Goal: Information Seeking & Learning: Learn about a topic

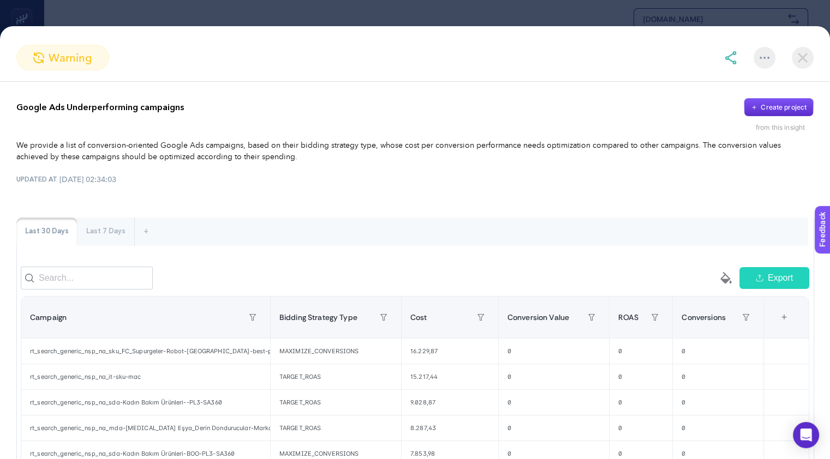
click at [760, 62] on div at bounding box center [764, 58] width 22 height 22
click at [729, 59] on img at bounding box center [730, 57] width 13 height 13
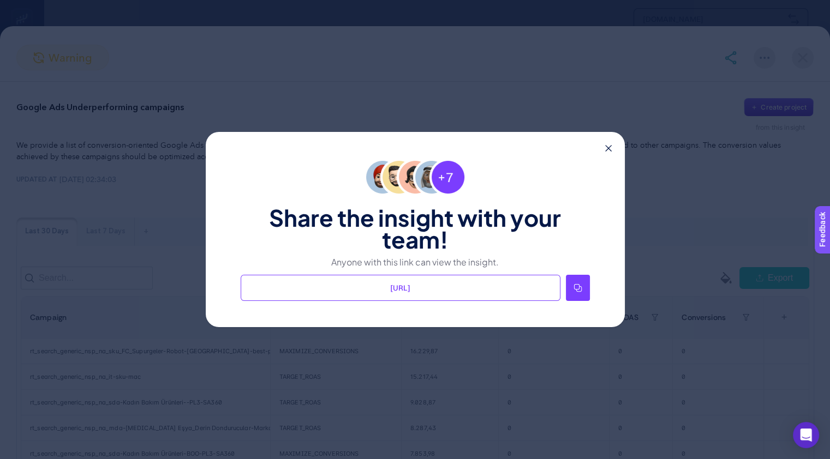
click at [578, 292] on icon at bounding box center [577, 288] width 9 height 9
click at [608, 152] on div "Share the insight with your team! Anyone with this link can view the insight. h…" at bounding box center [415, 229] width 419 height 195
click at [608, 150] on icon at bounding box center [608, 148] width 7 height 7
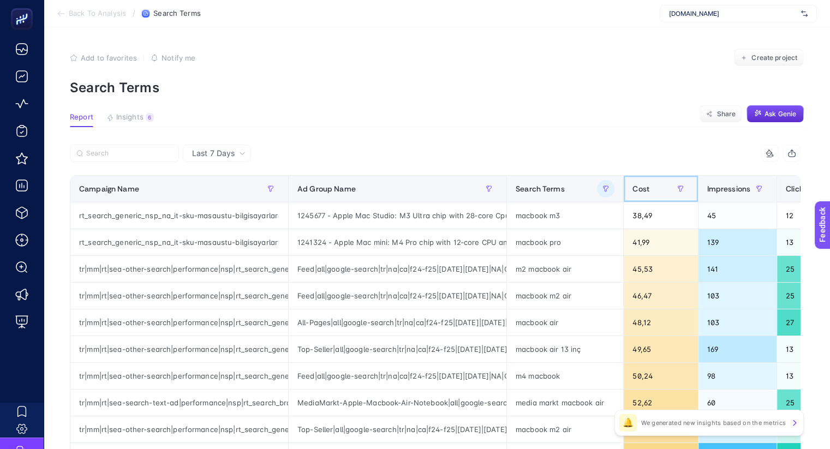
click at [640, 187] on span "Cost" at bounding box center [640, 188] width 17 height 9
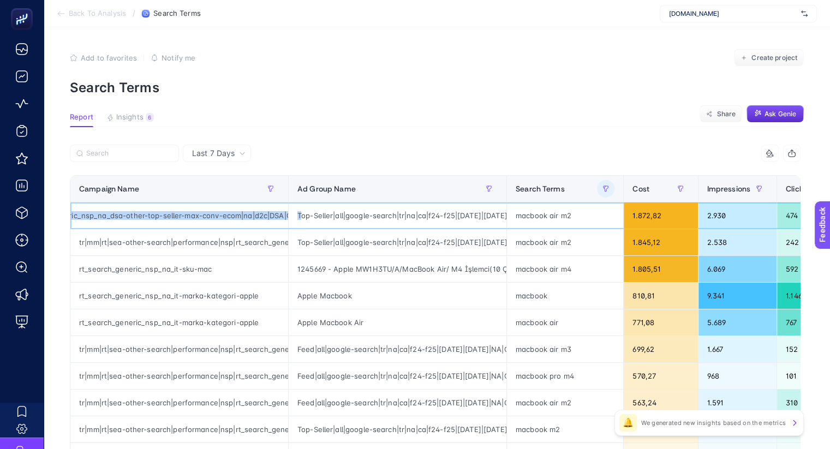
scroll to position [0, 269]
drag, startPoint x: 122, startPoint y: 218, endPoint x: 293, endPoint y: 219, distance: 170.8
click at [293, 219] on tr "tr|mm|rt|sea-other-search|performance|nsp|rt_search_generic_nsp_na_dsa-other-to…" at bounding box center [753, 215] width 1366 height 27
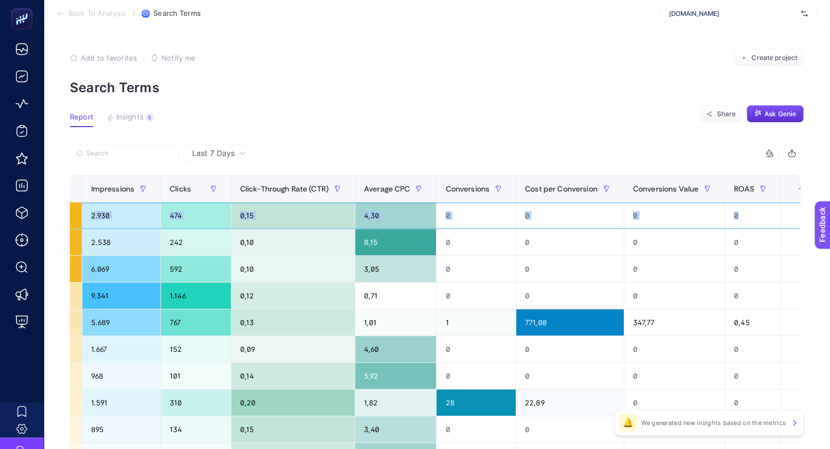
scroll to position [0, 618]
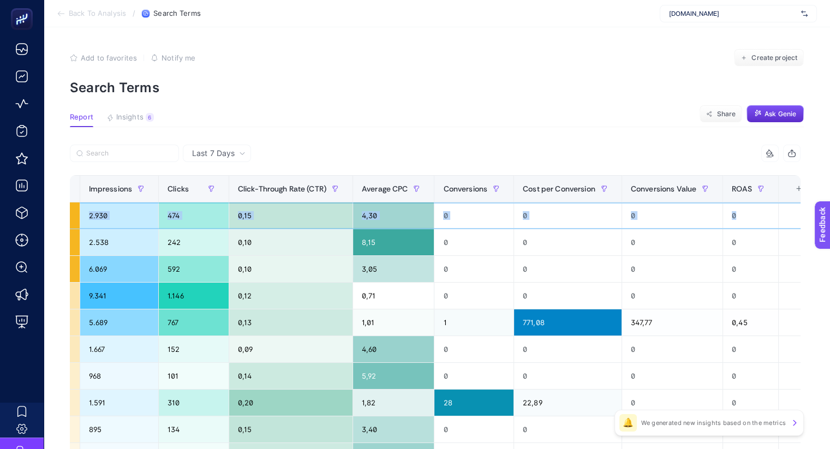
drag, startPoint x: 509, startPoint y: 212, endPoint x: 796, endPoint y: 213, distance: 287.5
click at [796, 213] on tr "tr|mm|rt|sea-other-search|performance|nsp|rt_search_generic_nsp_na_dsa-other-to…" at bounding box center [135, 215] width 1366 height 27
click at [733, 188] on span "ROAS" at bounding box center [742, 188] width 20 height 9
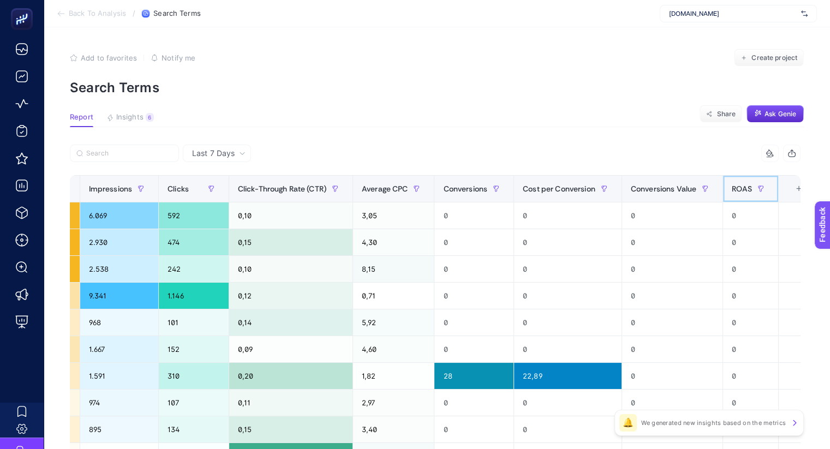
click at [733, 188] on span "ROAS" at bounding box center [742, 188] width 20 height 9
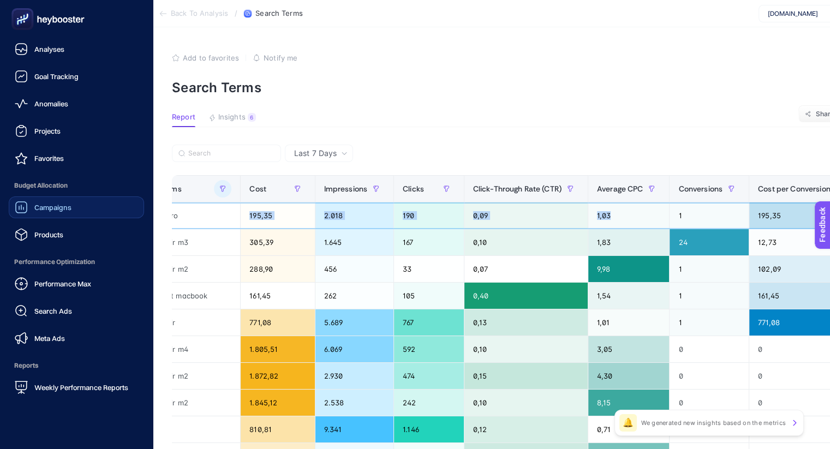
scroll to position [0, 0]
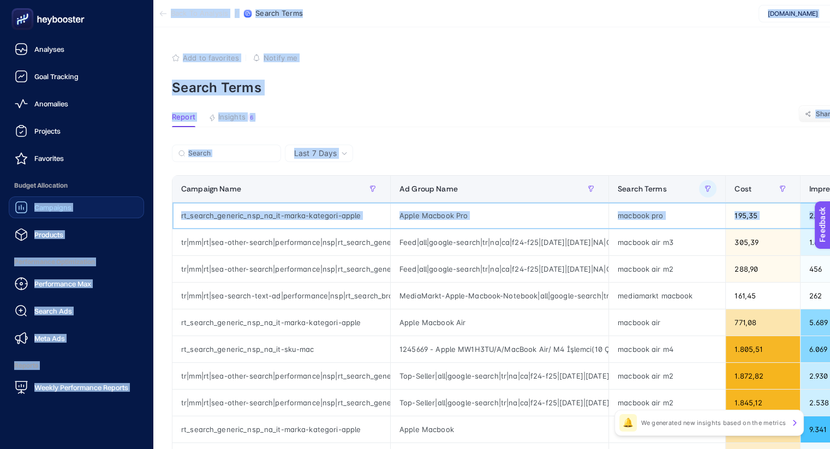
drag, startPoint x: 360, startPoint y: 214, endPoint x: 436, endPoint y: 199, distance: 78.5
click at [19, 202] on div "Analyses Goal Tracking Anomalies Projects Favorites Budget Allocation Campaigns…" at bounding box center [408, 440] width 830 height 880
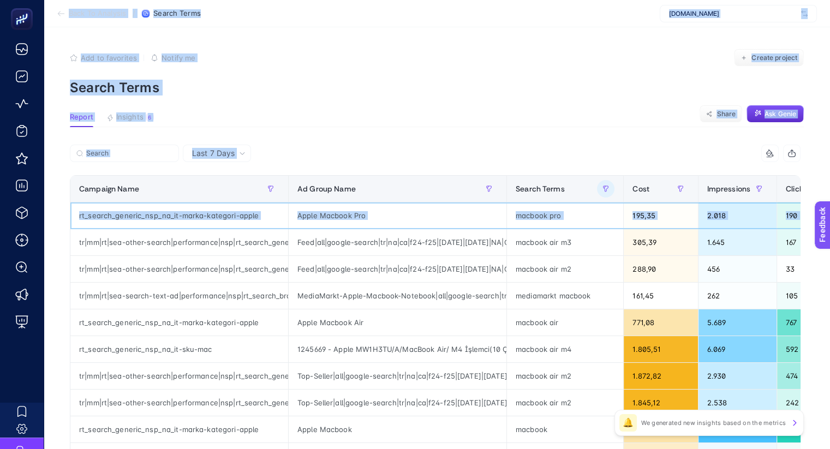
click at [415, 214] on div "Apple Macbook Pro" at bounding box center [398, 215] width 218 height 26
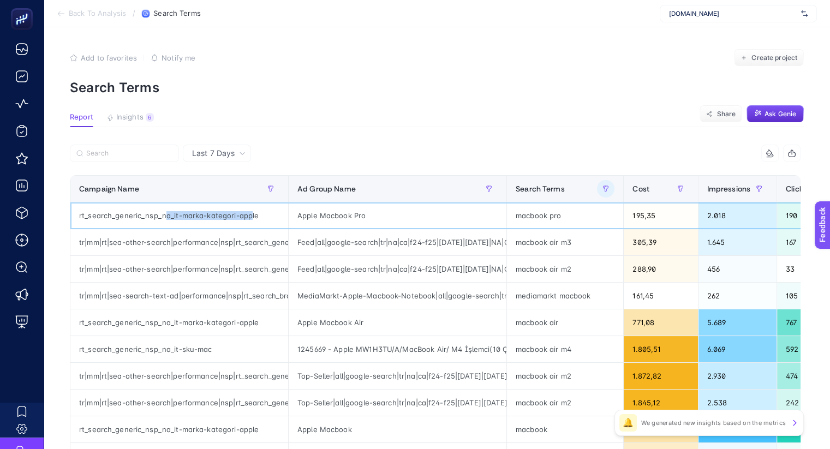
drag, startPoint x: 155, startPoint y: 215, endPoint x: 242, endPoint y: 214, distance: 87.3
click at [242, 214] on div "rt_search_generic_nsp_na_it-marka-kategori-apple" at bounding box center [179, 215] width 218 height 26
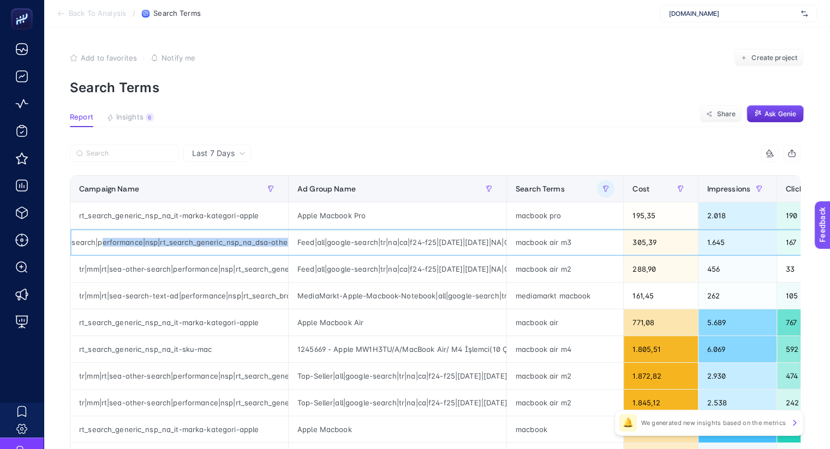
scroll to position [0, 217]
drag, startPoint x: 169, startPoint y: 238, endPoint x: 295, endPoint y: 238, distance: 125.5
click at [295, 238] on tr "tr|mm|rt|sea-other-search|performance|nsp|rt_search_generic_nsp_na_dsa-other-tr…" at bounding box center [753, 242] width 1366 height 27
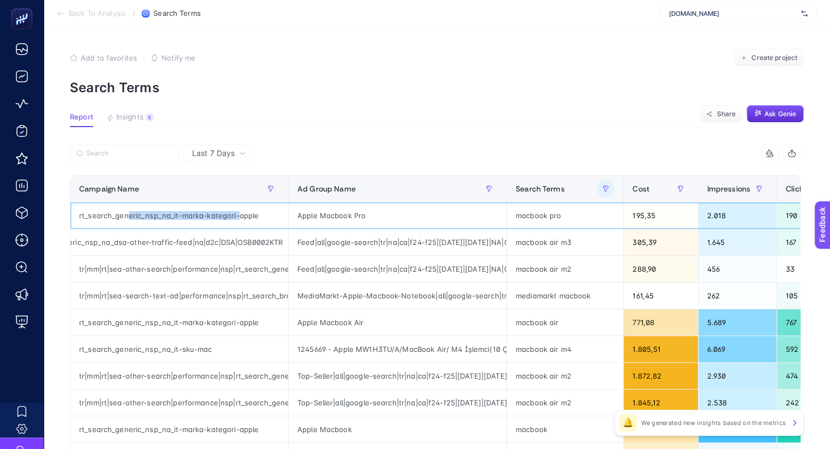
drag, startPoint x: 120, startPoint y: 215, endPoint x: 229, endPoint y: 215, distance: 108.6
click at [229, 215] on div "rt_search_generic_nsp_na_it-marka-kategori-apple" at bounding box center [179, 215] width 218 height 26
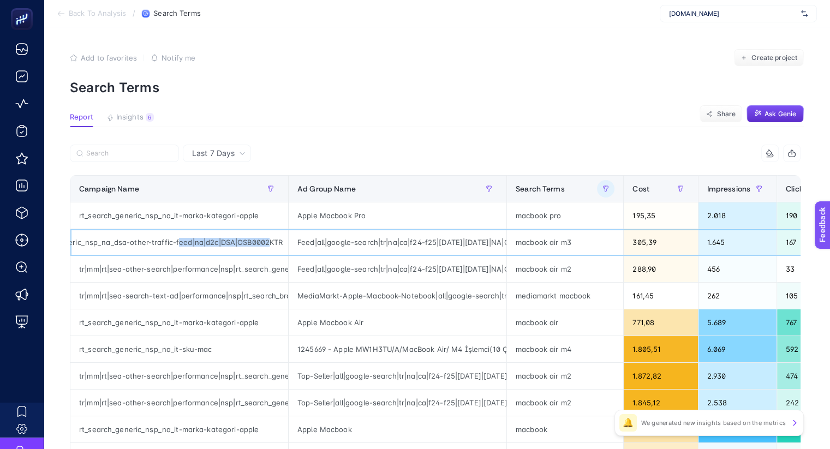
drag, startPoint x: 166, startPoint y: 243, endPoint x: 259, endPoint y: 243, distance: 92.7
click at [259, 243] on div "tr|mm|rt|sea-other-search|performance|nsp|rt_search_generic_nsp_na_dsa-other-tr…" at bounding box center [179, 242] width 218 height 26
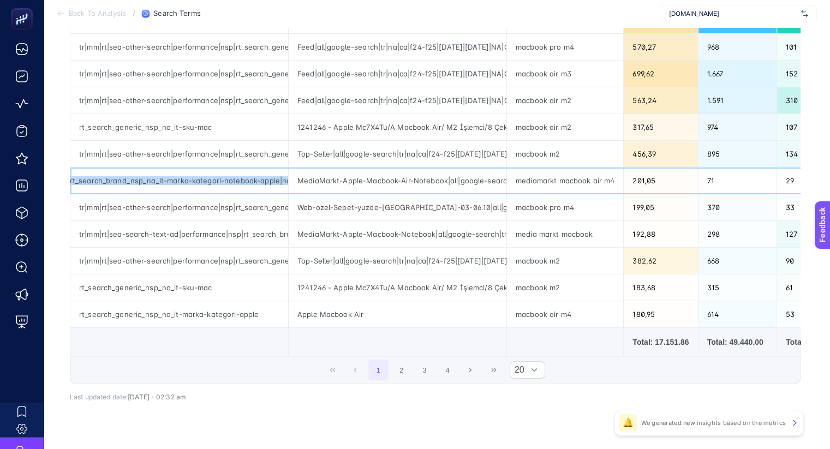
scroll to position [0, 296]
drag, startPoint x: 128, startPoint y: 178, endPoint x: 289, endPoint y: 182, distance: 161.0
click at [289, 182] on tr "tr|mm|rt|sea-search-text-ad|performance|nsp|rt_search_brand_nsp_na_it-marka-kat…" at bounding box center [753, 180] width 1366 height 27
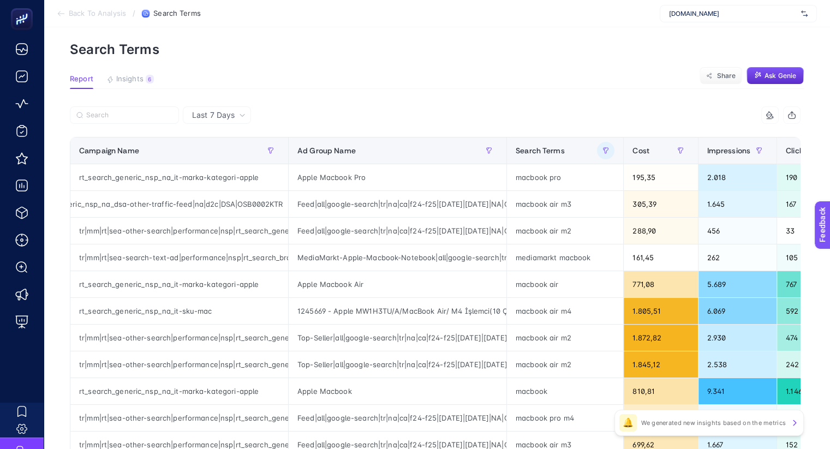
scroll to position [0, 7]
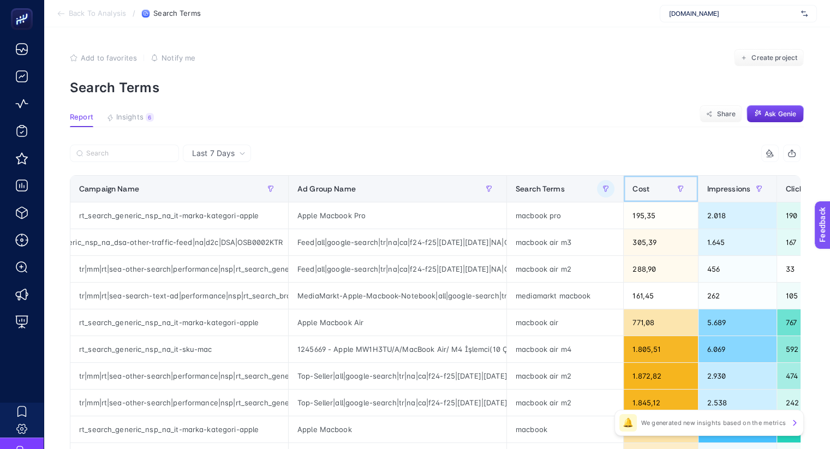
click at [637, 191] on span "Cost" at bounding box center [640, 188] width 17 height 9
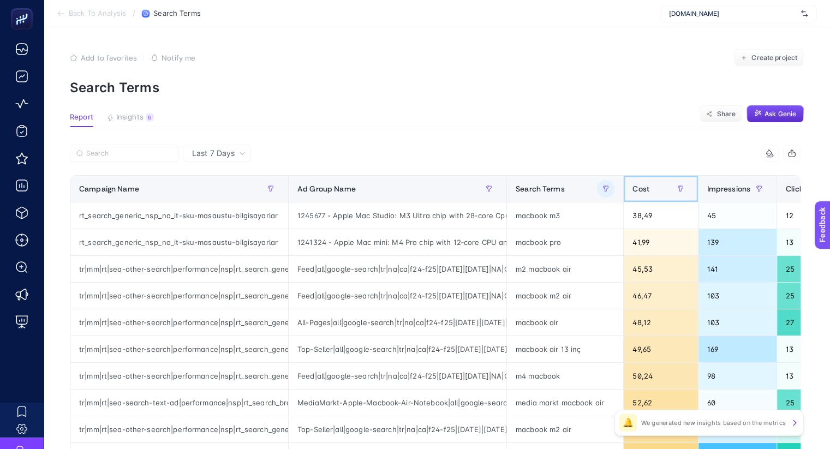
click at [637, 191] on span "Cost" at bounding box center [640, 188] width 17 height 9
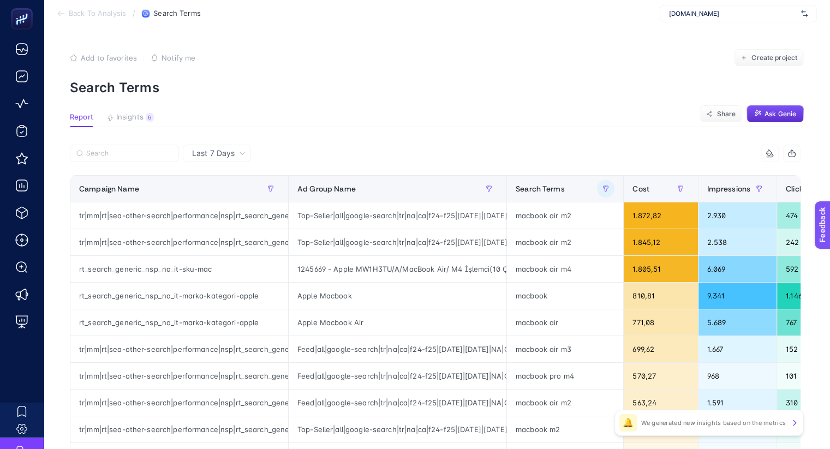
click at [212, 154] on span "Last 7 Days" at bounding box center [213, 153] width 43 height 11
click at [236, 149] on div "Last 7 Days" at bounding box center [219, 153] width 62 height 8
click at [218, 195] on div "Campaign Name" at bounding box center [179, 188] width 200 height 17
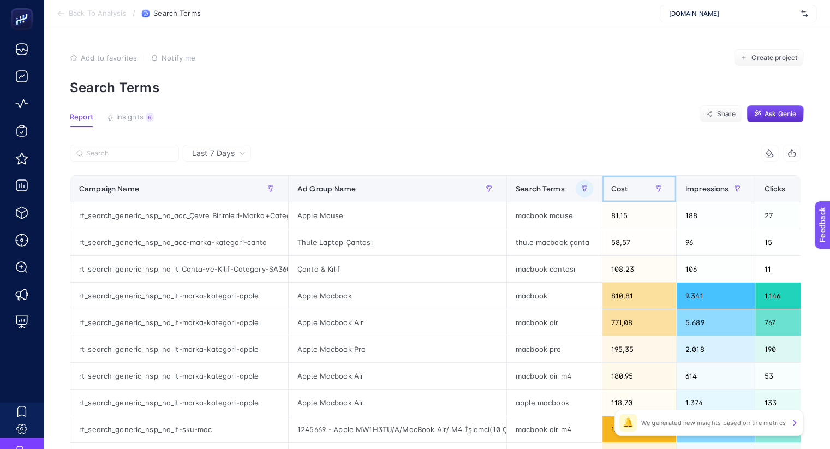
click at [613, 185] on span "Cost" at bounding box center [619, 188] width 17 height 9
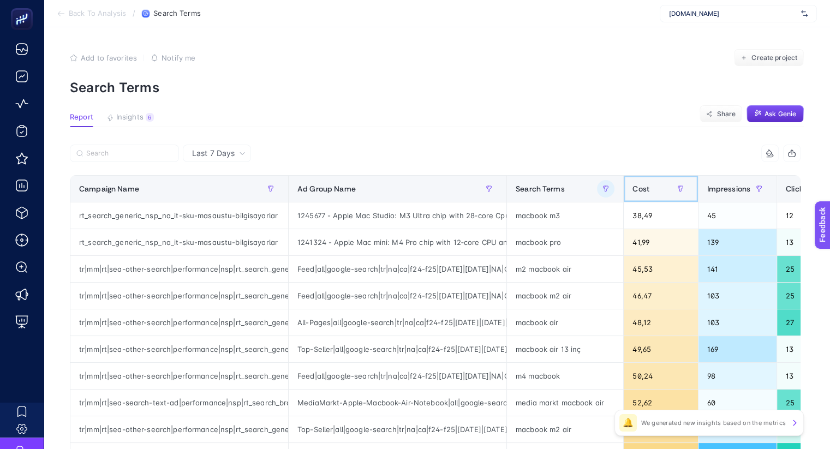
click at [636, 191] on span "Cost" at bounding box center [640, 188] width 17 height 9
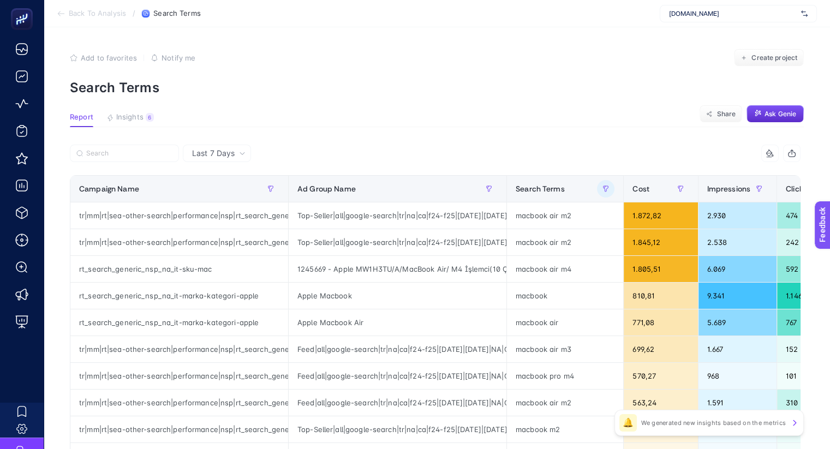
click at [229, 155] on div "Last 7 Days" at bounding box center [219, 153] width 62 height 8
drag, startPoint x: 215, startPoint y: 192, endPoint x: 354, endPoint y: 145, distance: 145.8
click at [215, 193] on li "Last 30 Days" at bounding box center [217, 196] width 62 height 20
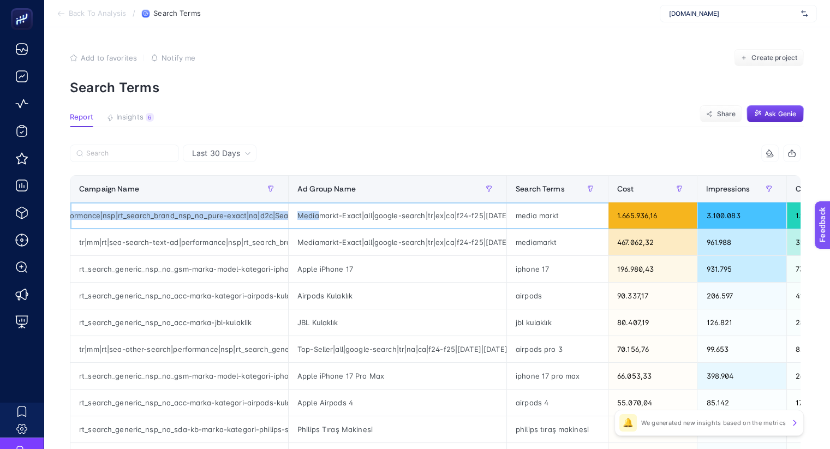
scroll to position [0, 215]
drag, startPoint x: 126, startPoint y: 217, endPoint x: 250, endPoint y: 219, distance: 123.9
click at [250, 219] on div "tr|mm|rt|sea-search-text-ad|performance|nsp|rt_search_brand_nsp_na_pure-exact|n…" at bounding box center [179, 215] width 218 height 26
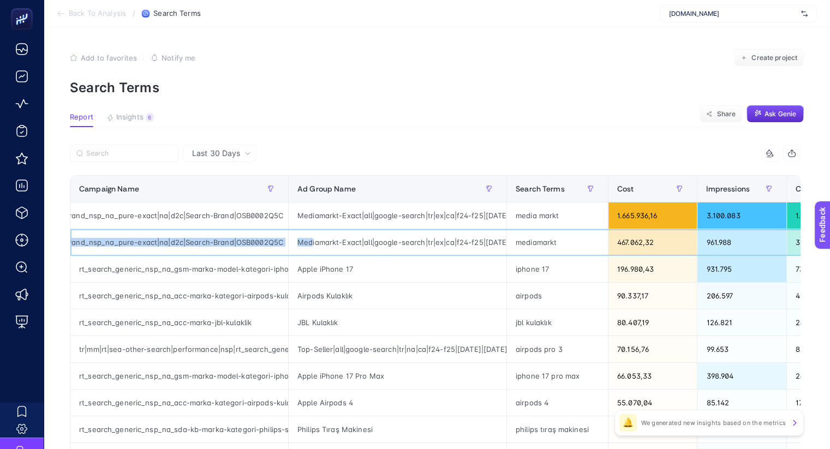
drag, startPoint x: 157, startPoint y: 240, endPoint x: 304, endPoint y: 240, distance: 147.3
click at [304, 240] on tr "tr|mm|rt|sea-search-text-ad|performance|nsp|rt_search_brand_nsp_na_pure-exact|n…" at bounding box center [765, 242] width 1391 height 27
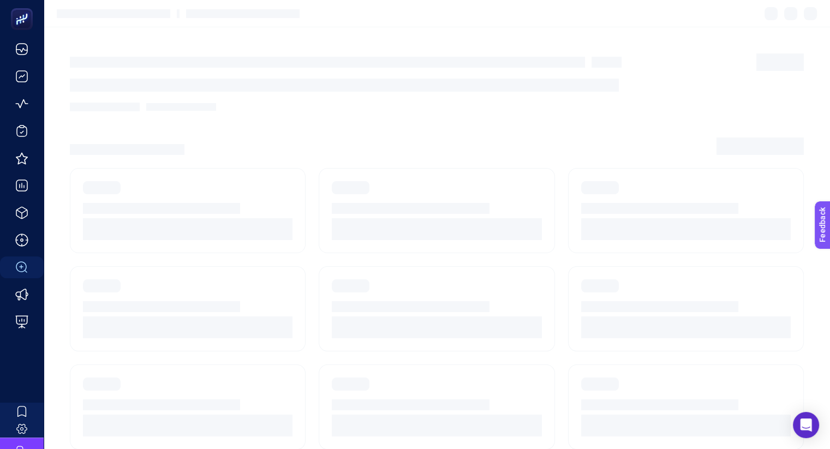
scroll to position [68, 0]
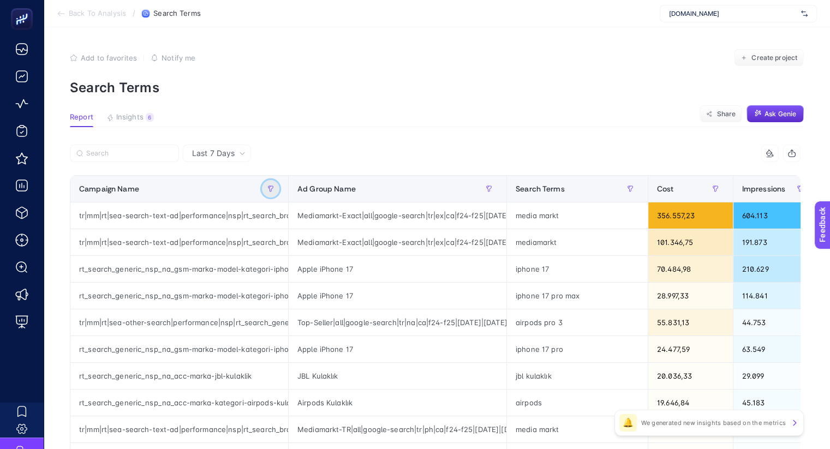
click at [269, 181] on button "button" at bounding box center [270, 188] width 17 height 17
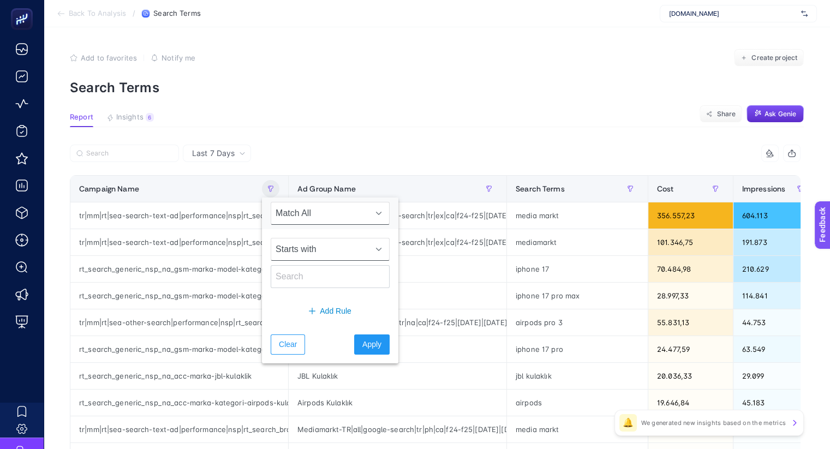
click at [317, 247] on span "Starts with" at bounding box center [319, 249] width 97 height 22
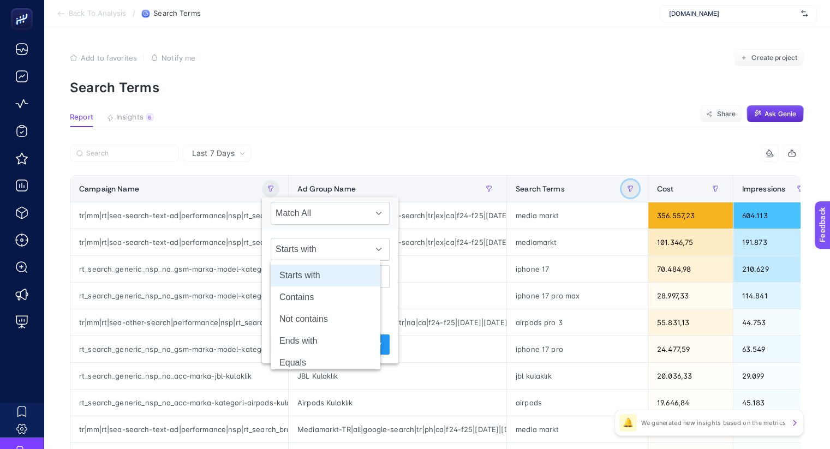
click at [627, 185] on icon "button" at bounding box center [630, 188] width 7 height 7
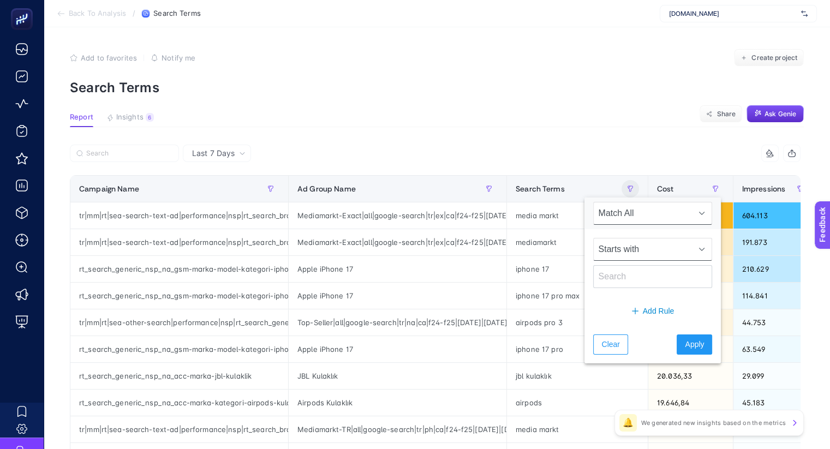
click at [600, 251] on span "Starts with" at bounding box center [642, 249] width 97 height 22
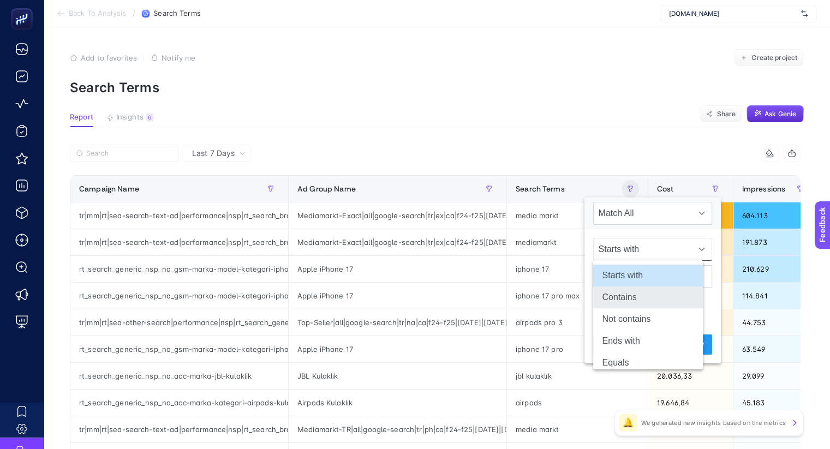
click at [616, 297] on li "Contains" at bounding box center [648, 297] width 110 height 22
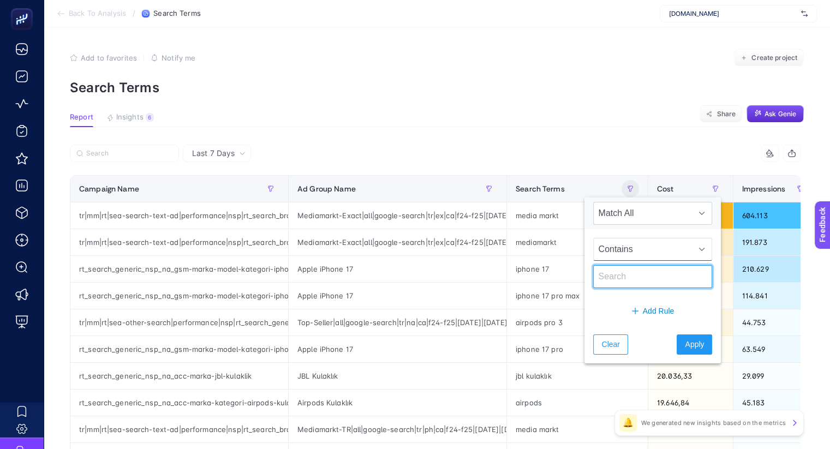
click at [612, 278] on input "text" at bounding box center [652, 276] width 119 height 23
type input "mac"
click at [685, 344] on span "Apply" at bounding box center [694, 344] width 19 height 11
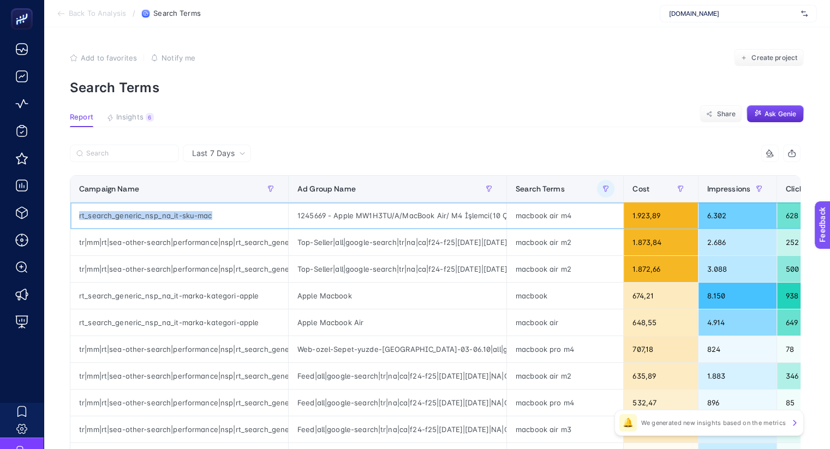
drag, startPoint x: 71, startPoint y: 215, endPoint x: 218, endPoint y: 210, distance: 146.8
click at [218, 210] on div "rt_search_generic_nsp_na_it-sku-mac" at bounding box center [179, 215] width 218 height 26
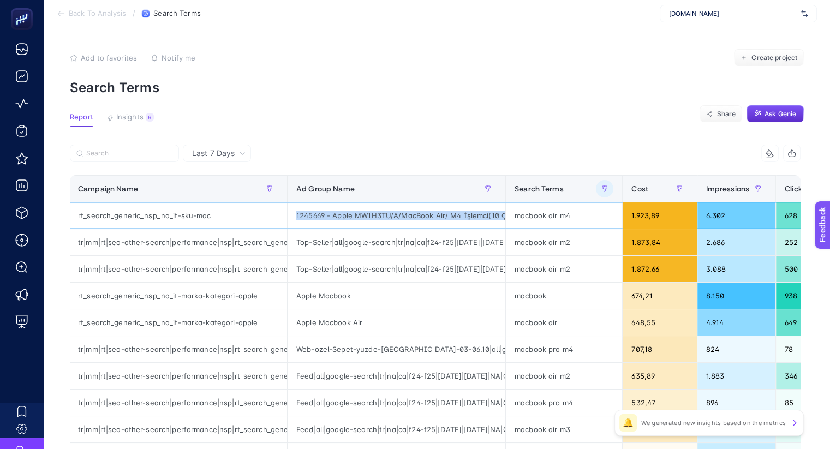
scroll to position [0, 0]
drag, startPoint x: 510, startPoint y: 215, endPoint x: -3, endPoint y: 224, distance: 512.3
click at [0, 224] on html "Back To Analysis / Search Terms mediamarkt.com.tr Add to favorites false Notify…" at bounding box center [415, 224] width 830 height 449
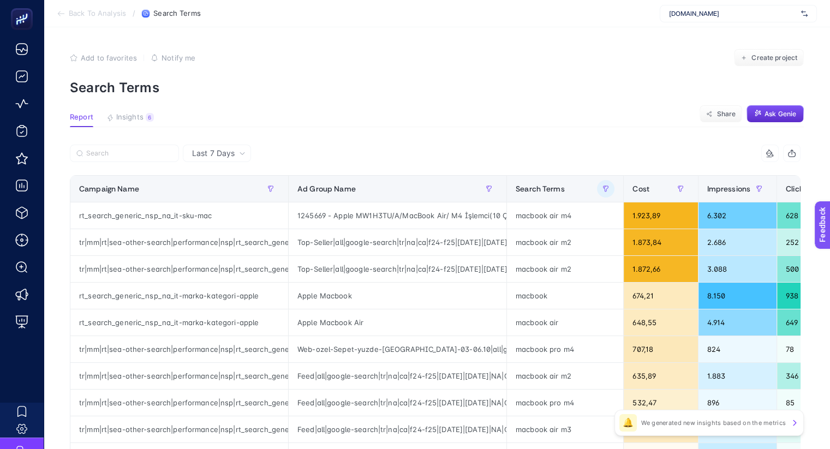
click at [329, 113] on section "Report Insights 6 We generated new insights based on the metrics Share Ask Genie" at bounding box center [437, 120] width 734 height 14
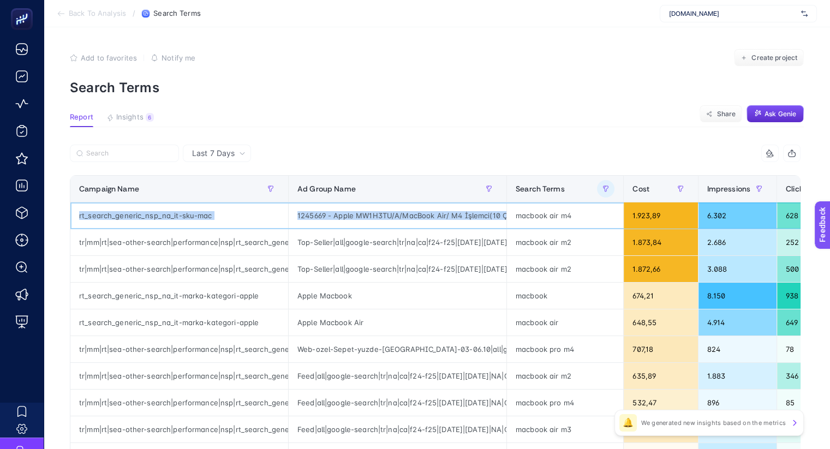
drag, startPoint x: 505, startPoint y: 218, endPoint x: -3, endPoint y: 216, distance: 507.3
click at [0, 216] on html "Back To Analysis / Search Terms mediamarkt.com.tr Add to favorites false Notify…" at bounding box center [415, 224] width 830 height 449
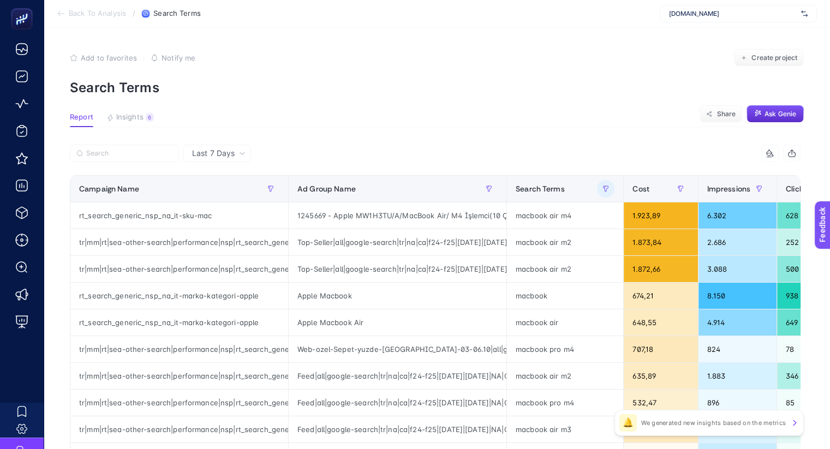
click at [305, 113] on section "Report Insights 6 We generated new insights based on the metrics Share Ask Genie" at bounding box center [437, 120] width 734 height 14
click at [727, 112] on span "Share" at bounding box center [725, 114] width 19 height 9
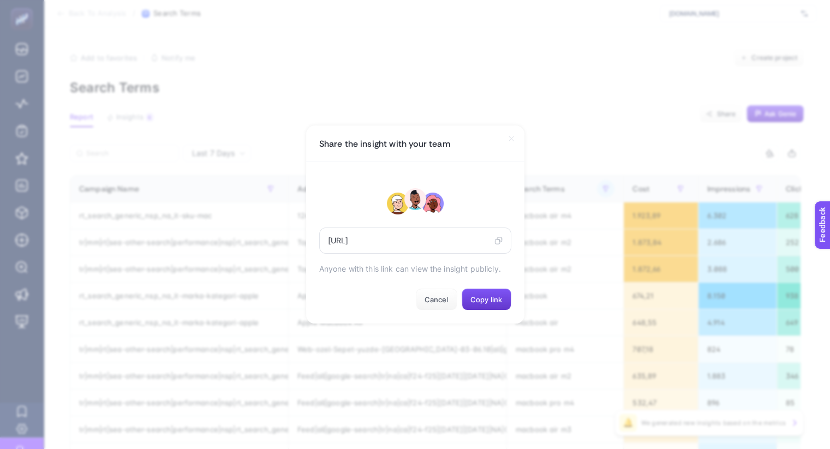
click at [480, 304] on span "Copy link" at bounding box center [486, 299] width 32 height 9
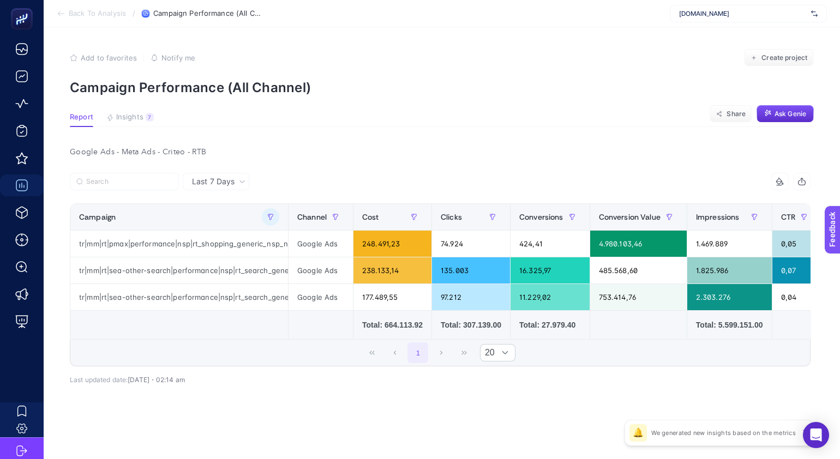
scroll to position [0, 217]
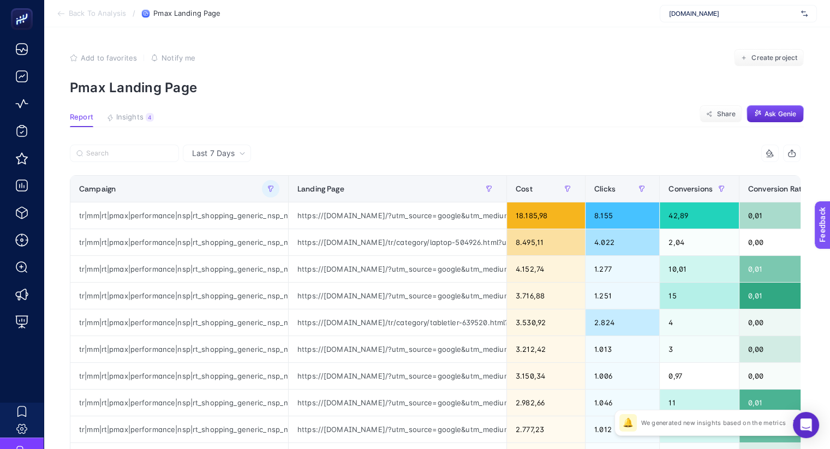
scroll to position [0, 161]
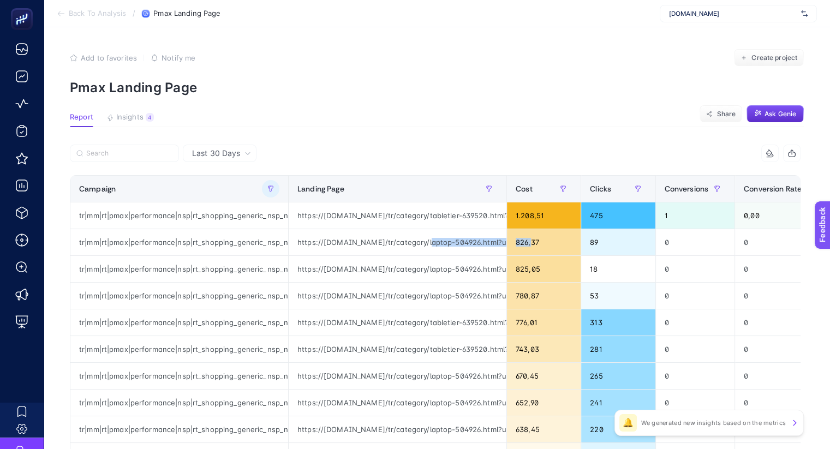
scroll to position [0, 932]
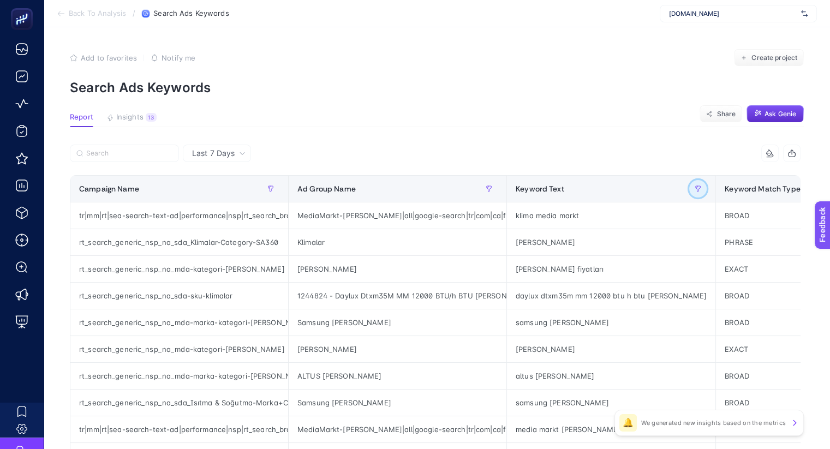
scroll to position [0, 7]
drag, startPoint x: 496, startPoint y: 194, endPoint x: 402, endPoint y: 200, distance: 95.1
drag, startPoint x: 662, startPoint y: 183, endPoint x: 599, endPoint y: 185, distance: 63.3
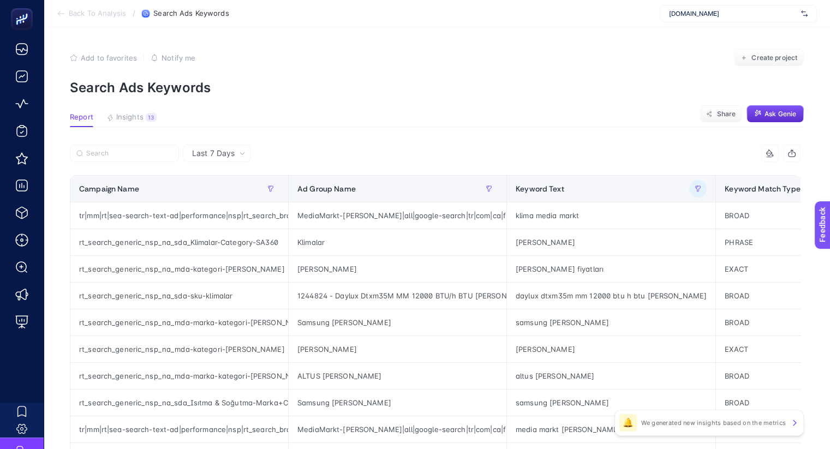
click at [239, 152] on icon at bounding box center [242, 153] width 7 height 7
click at [204, 197] on li "Last 30 Days" at bounding box center [217, 196] width 62 height 20
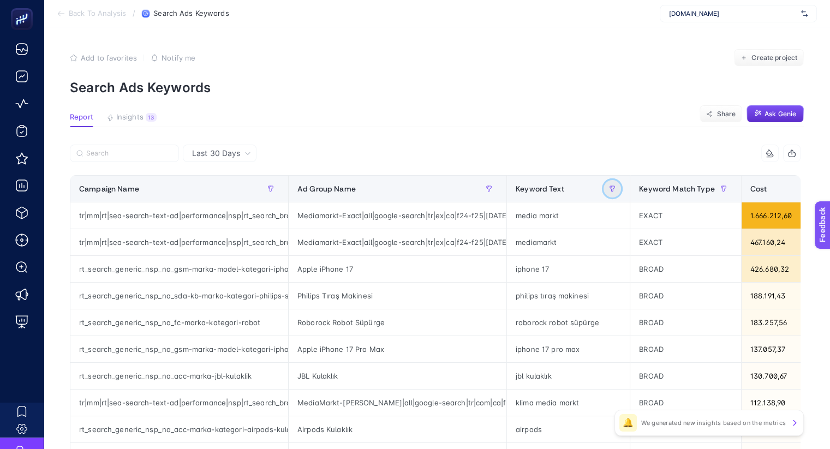
click at [603, 184] on button "button" at bounding box center [611, 188] width 17 height 17
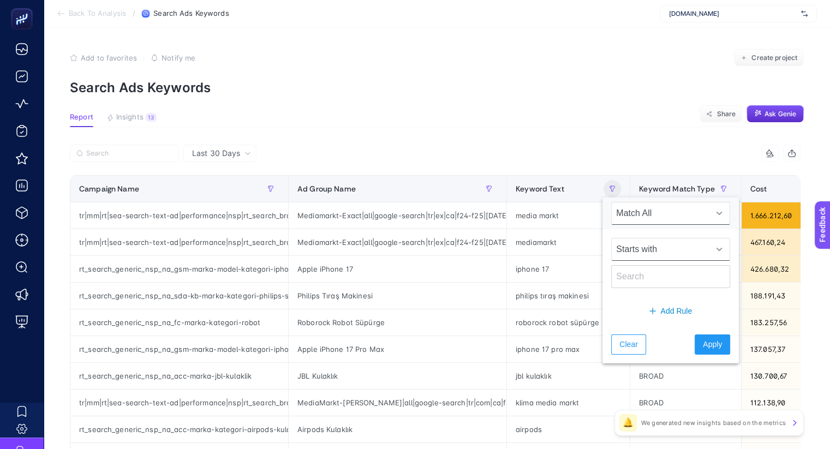
click at [640, 253] on span "Starts with" at bounding box center [660, 249] width 97 height 22
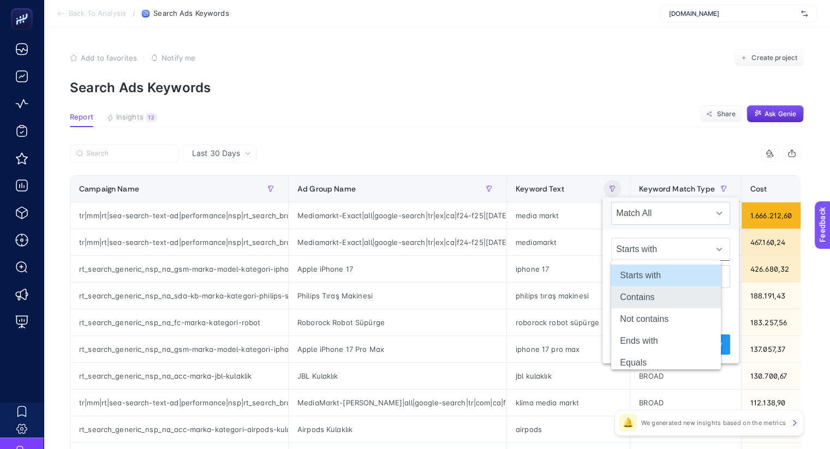
click at [640, 292] on li "Contains" at bounding box center [666, 297] width 110 height 22
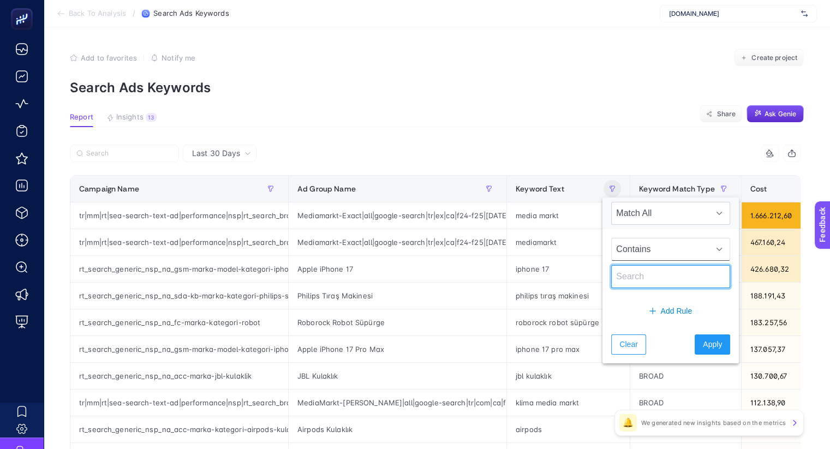
click at [641, 277] on input "text" at bounding box center [670, 276] width 119 height 23
click at [641, 277] on input "kl" at bounding box center [670, 276] width 119 height 23
type input "klima"
click at [703, 345] on span "Apply" at bounding box center [712, 344] width 19 height 11
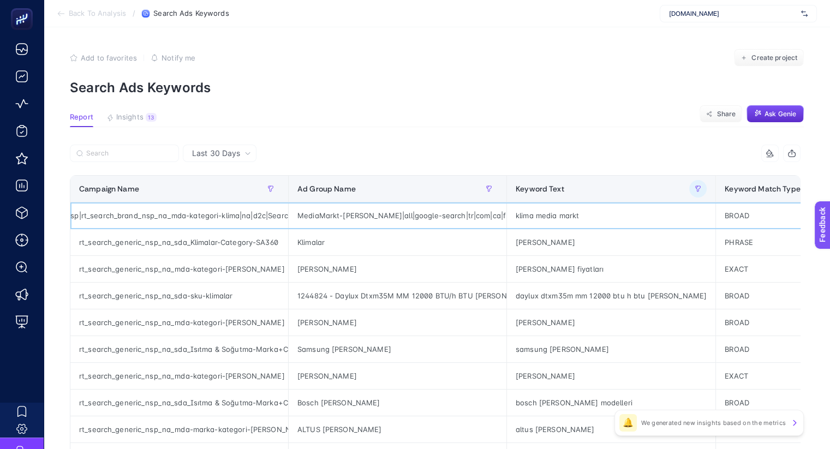
scroll to position [0, 84]
drag, startPoint x: 202, startPoint y: 213, endPoint x: 190, endPoint y: 209, distance: 12.1
click at [190, 209] on div "tr|mm|rt|sea-search-text-ad|performance|nsp|rt_search_brand_nsp_na_mda-kategori…" at bounding box center [179, 215] width 218 height 26
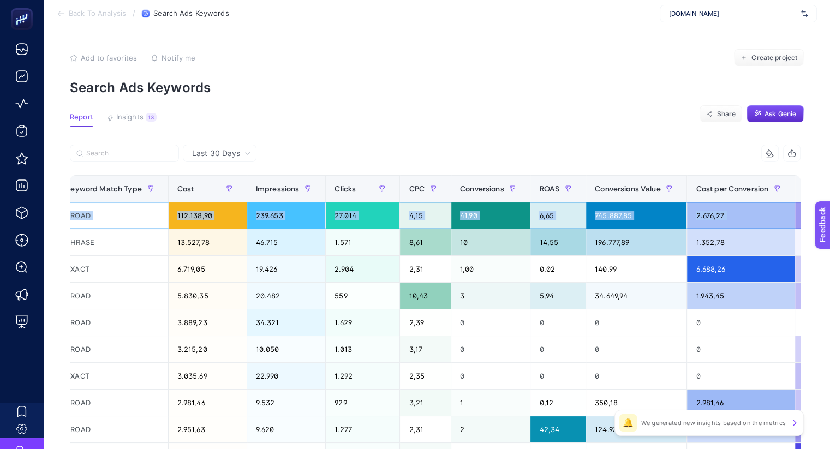
scroll to position [0, 1096]
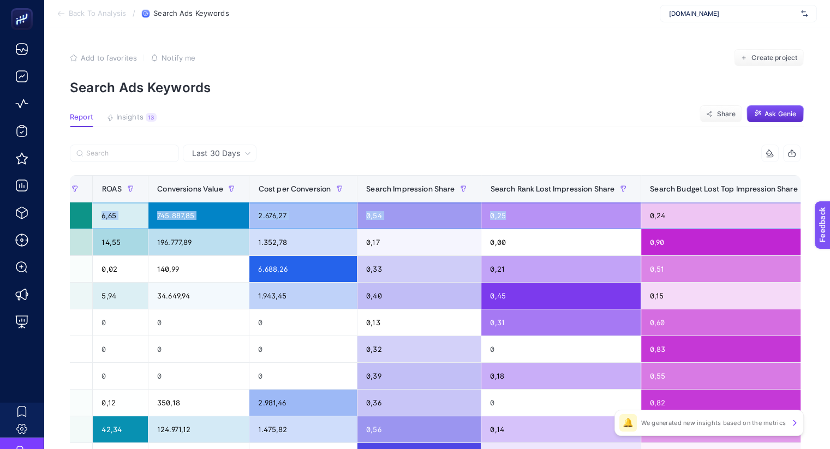
drag, startPoint x: 331, startPoint y: 216, endPoint x: 466, endPoint y: 221, distance: 135.4
click at [481, 214] on div "0,25" at bounding box center [560, 215] width 159 height 26
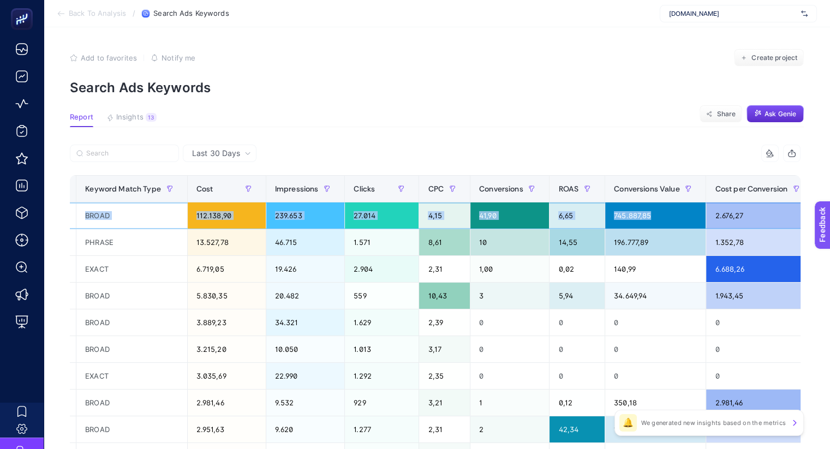
scroll to position [0, 529]
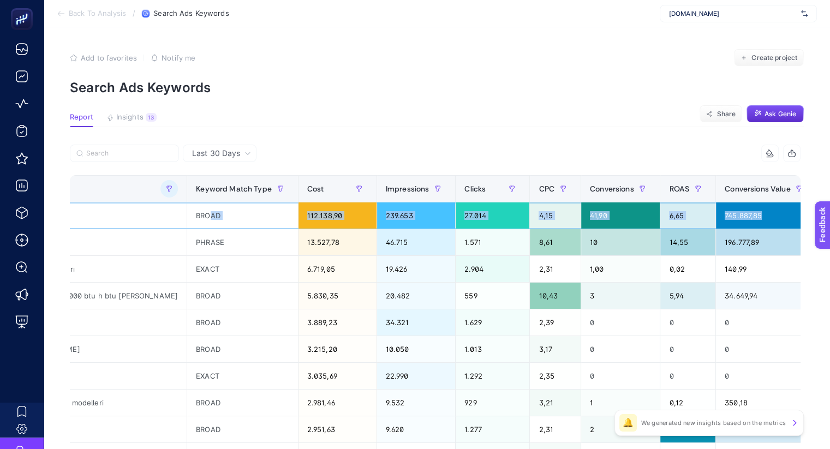
drag, startPoint x: 146, startPoint y: 215, endPoint x: 160, endPoint y: 213, distance: 13.8
click at [160, 213] on tr "tr|mm|rt|sea-search-text-ad|performance|nsp|rt_search_brand_nsp_na_mda-kategori…" at bounding box center [486, 215] width 1889 height 27
click at [581, 215] on div "41,90" at bounding box center [620, 215] width 79 height 26
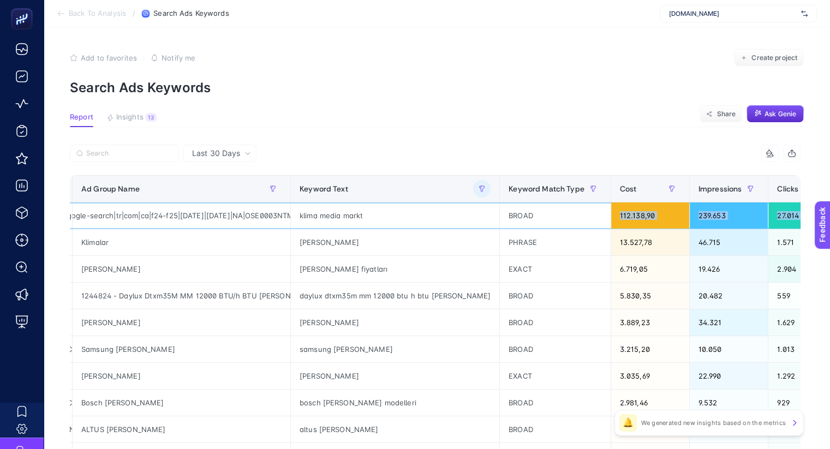
scroll to position [0, 519]
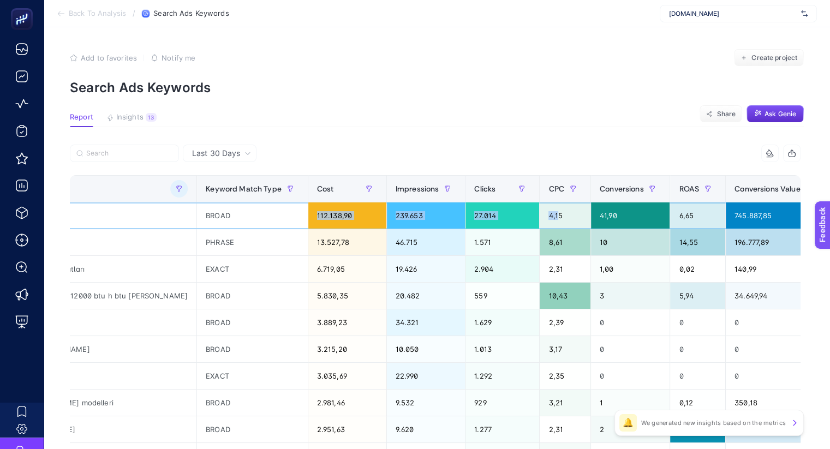
drag, startPoint x: 202, startPoint y: 216, endPoint x: 498, endPoint y: 203, distance: 296.5
click at [498, 203] on tr "tr|mm|rt|sea-search-text-ad|performance|nsp|rt_search_brand_nsp_na_mda-kategori…" at bounding box center [496, 215] width 1889 height 27
click at [512, 145] on div "11 items selected" at bounding box center [618, 153] width 366 height 17
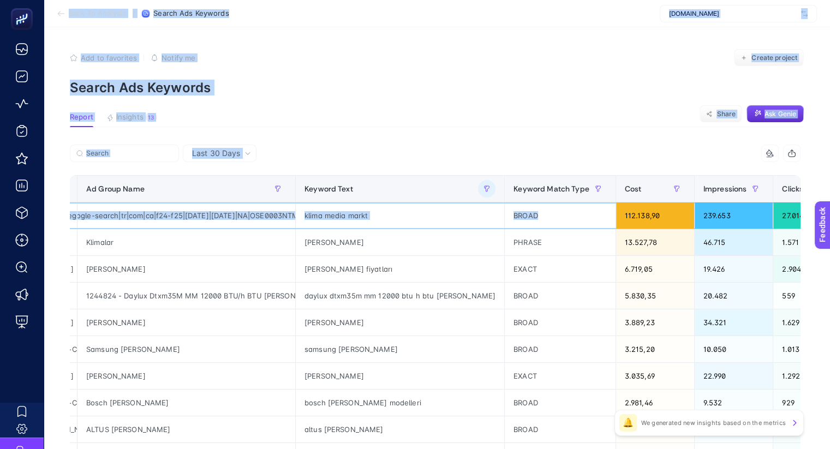
scroll to position [0, 0]
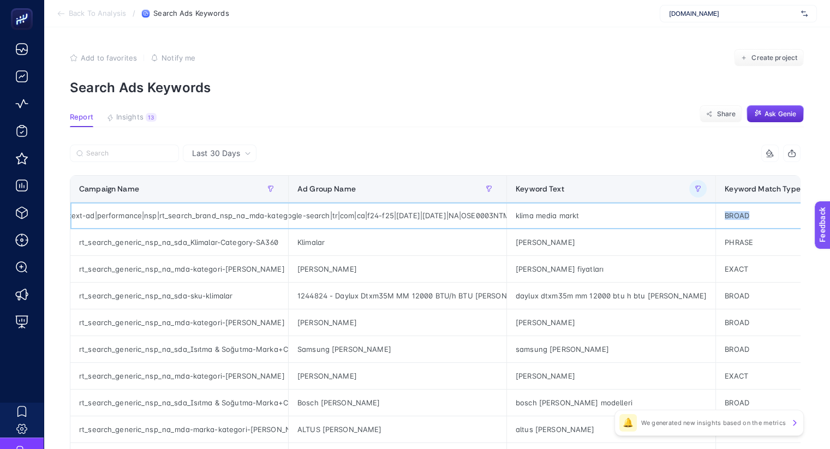
drag, startPoint x: 188, startPoint y: 218, endPoint x: 588, endPoint y: 219, distance: 399.9
click at [731, 208] on div "BROAD" at bounding box center [771, 215] width 111 height 26
click at [716, 212] on div "BROAD" at bounding box center [771, 215] width 111 height 26
drag, startPoint x: 703, startPoint y: 212, endPoint x: 652, endPoint y: 213, distance: 50.7
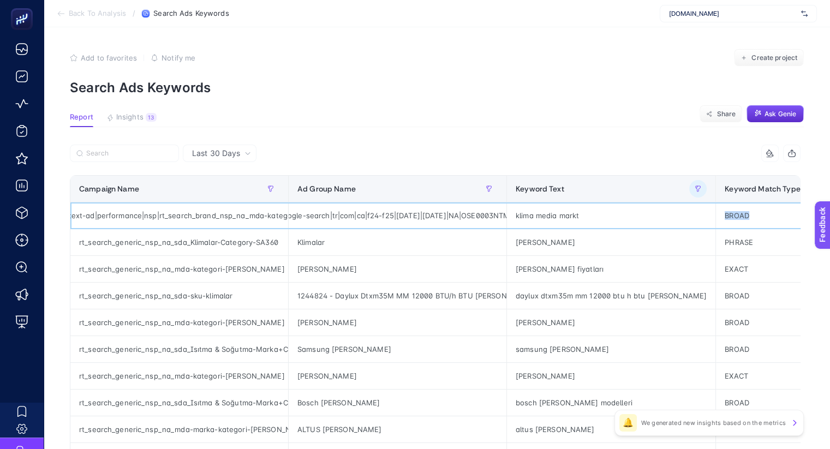
click at [151, 216] on div "tr|mm|rt|sea-search-text-ad|performance|nsp|rt_search_brand_nsp_na_mda-kategori…" at bounding box center [179, 215] width 218 height 26
copy div "rt_search_brand_nsp_na_mda-kategori-klima|"
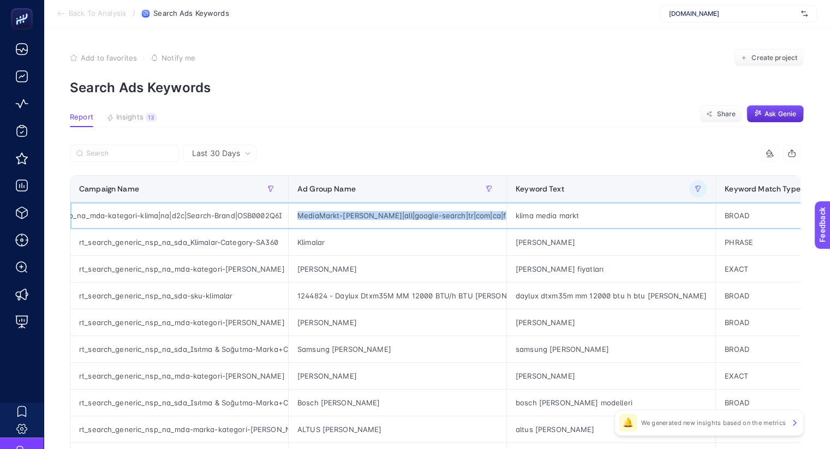
drag, startPoint x: 492, startPoint y: 211, endPoint x: 272, endPoint y: 215, distance: 219.9
copy tr "MediaMarkt-Klima|all|google-search|tr|com|ca|f24-f25|01/10/2024|31/12/2026|NA|O…"
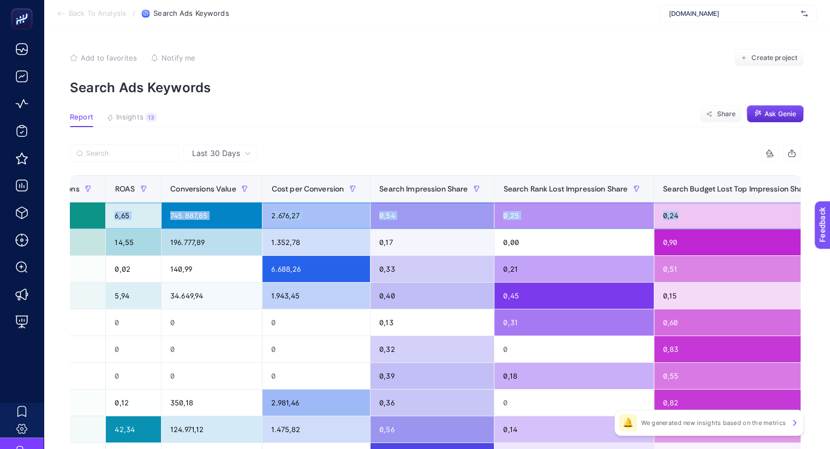
scroll to position [0, 1096]
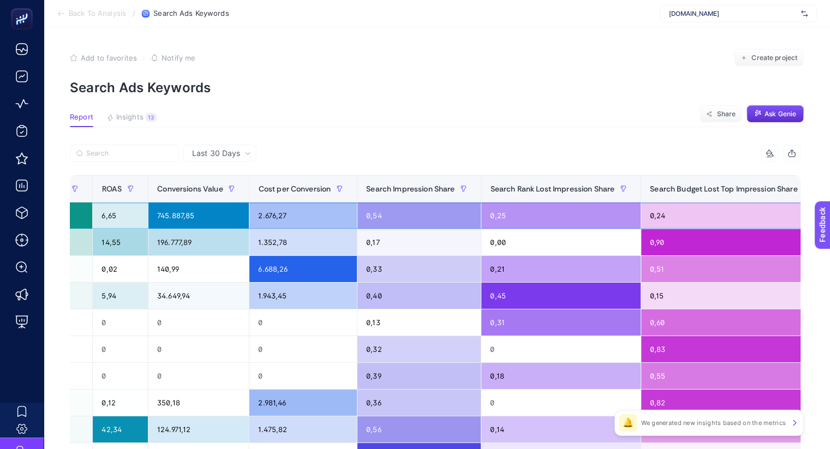
drag, startPoint x: 676, startPoint y: 210, endPoint x: 807, endPoint y: 216, distance: 130.5
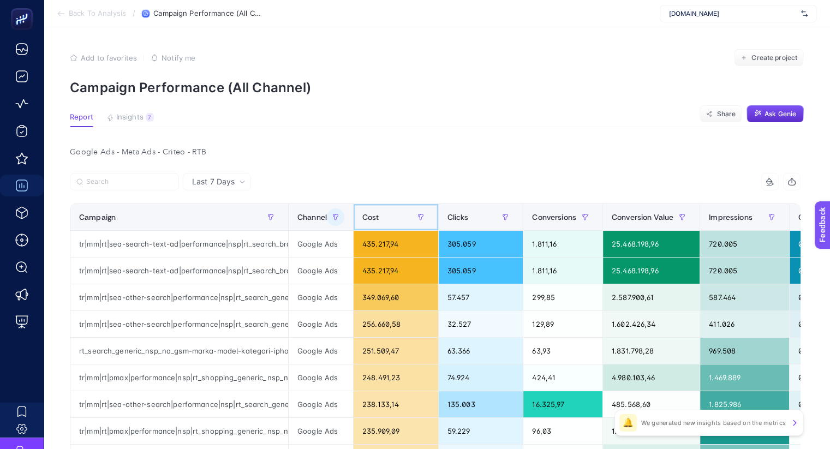
click at [362, 219] on span "Cost" at bounding box center [370, 217] width 17 height 9
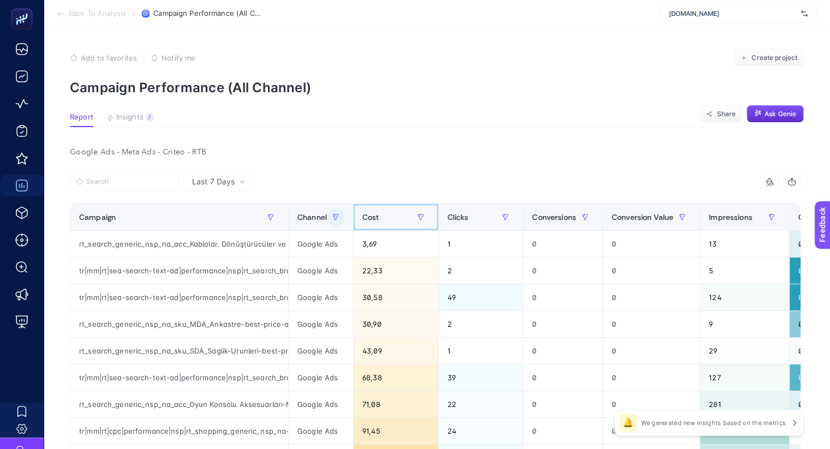
click at [362, 219] on span "Cost" at bounding box center [370, 217] width 17 height 9
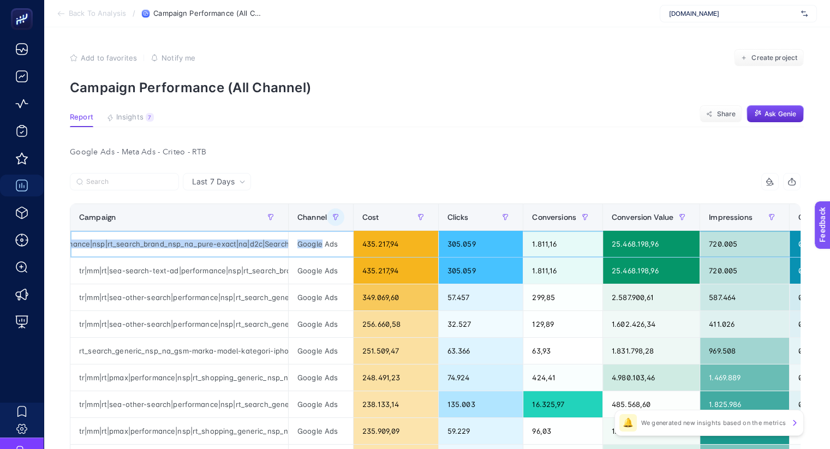
scroll to position [0, 215]
drag, startPoint x: 139, startPoint y: 242, endPoint x: 210, endPoint y: 245, distance: 71.0
click at [210, 245] on div "tr|mm|rt|sea-search-text-ad|performance|nsp|rt_search_brand_nsp_na_pure-exact|n…" at bounding box center [179, 244] width 218 height 26
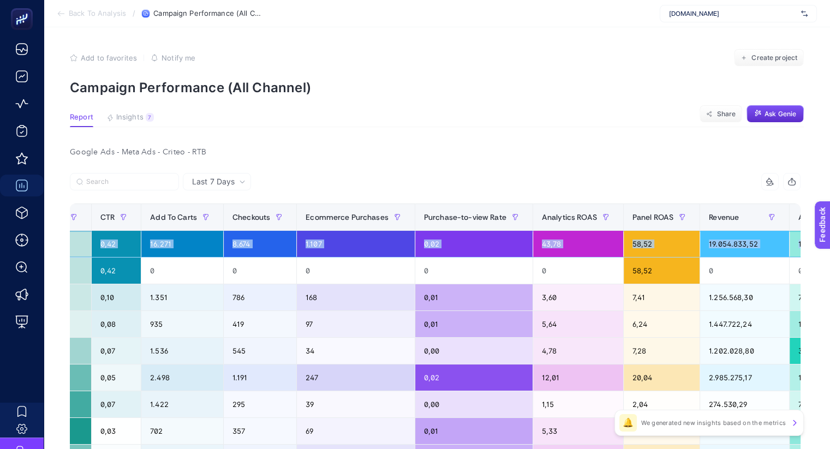
scroll to position [0, 743]
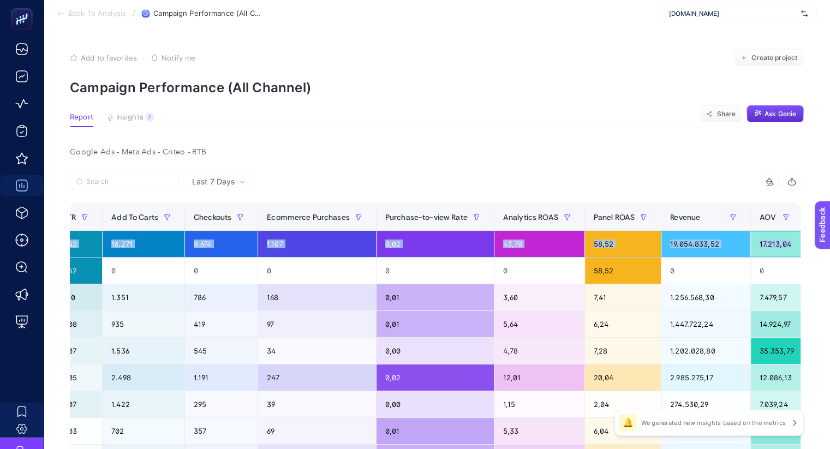
drag, startPoint x: 684, startPoint y: 242, endPoint x: 799, endPoint y: 239, distance: 114.6
click at [799, 239] on tr "tr|mm|rt|sea-search-text-ad|performance|nsp|rt_search_brand_nsp_na_pure-exact|n…" at bounding box center [88, 244] width 1509 height 27
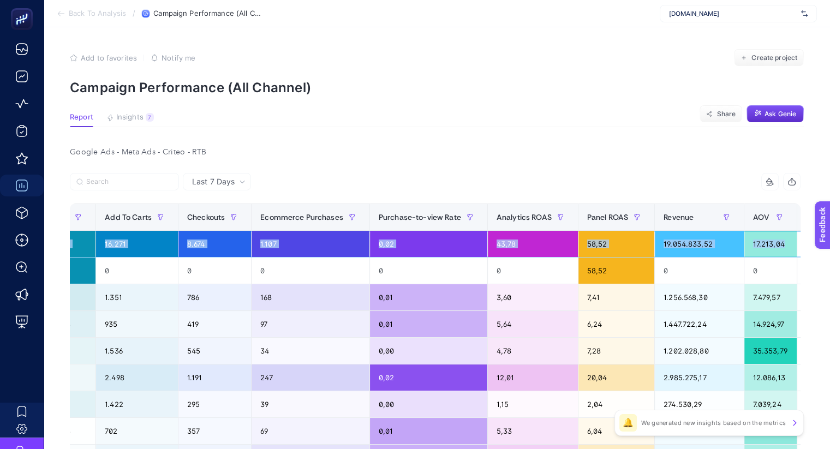
scroll to position [0, 0]
click at [552, 218] on button "button" at bounding box center [560, 216] width 17 height 17
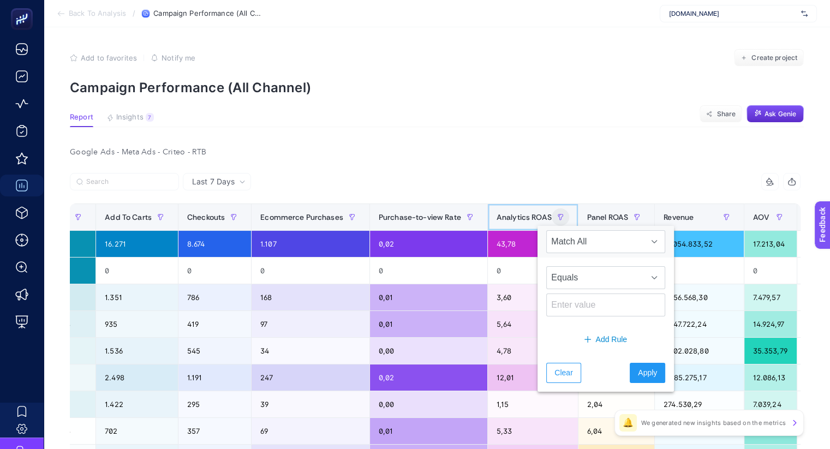
click at [496, 214] on span "Analytics ROAS" at bounding box center [523, 217] width 55 height 9
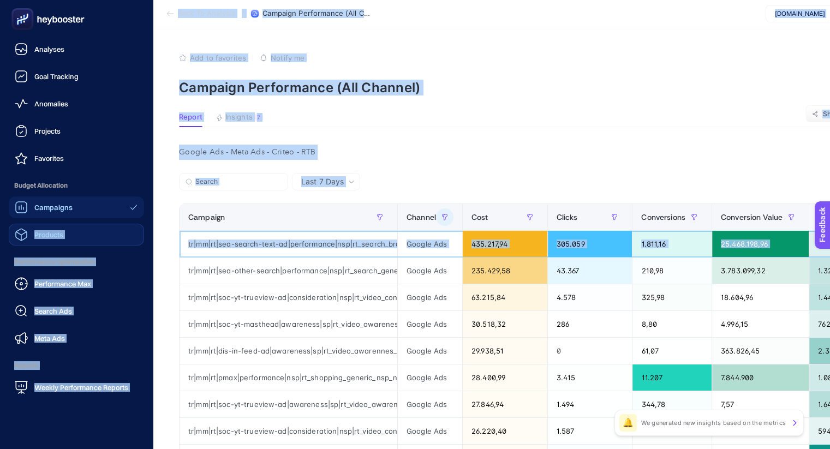
drag, startPoint x: 264, startPoint y: 245, endPoint x: 30, endPoint y: 232, distance: 234.4
click at [30, 232] on div "Analyses Goal Tracking Anomalies Projects Favorites Budget Allocation Campaigns…" at bounding box center [415, 454] width 830 height 908
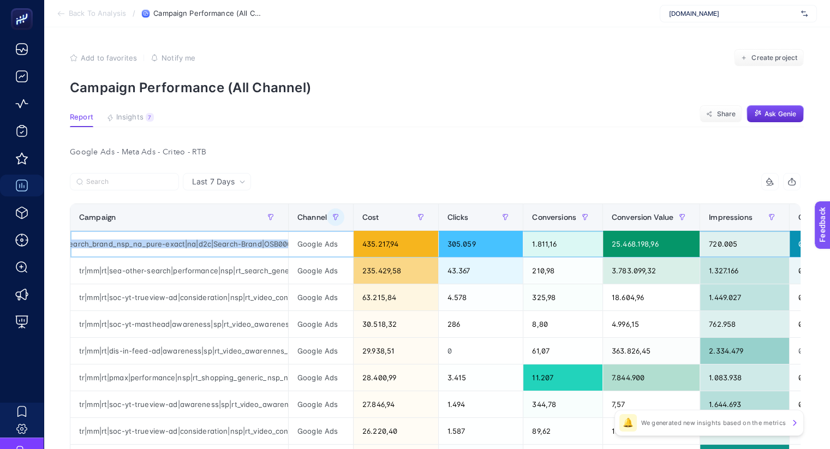
scroll to position [0, 215]
drag, startPoint x: 181, startPoint y: 241, endPoint x: 218, endPoint y: 247, distance: 38.0
click at [218, 247] on div "tr|mm|rt|sea-search-text-ad|performance|nsp|rt_search_brand_nsp_na_pure-exact|n…" at bounding box center [179, 244] width 218 height 26
click at [419, 214] on icon "button" at bounding box center [420, 217] width 7 height 7
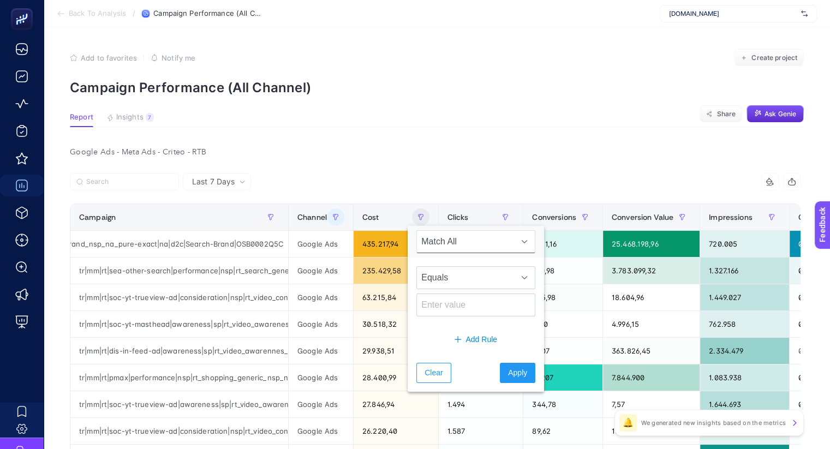
click at [422, 181] on div at bounding box center [253, 185] width 366 height 24
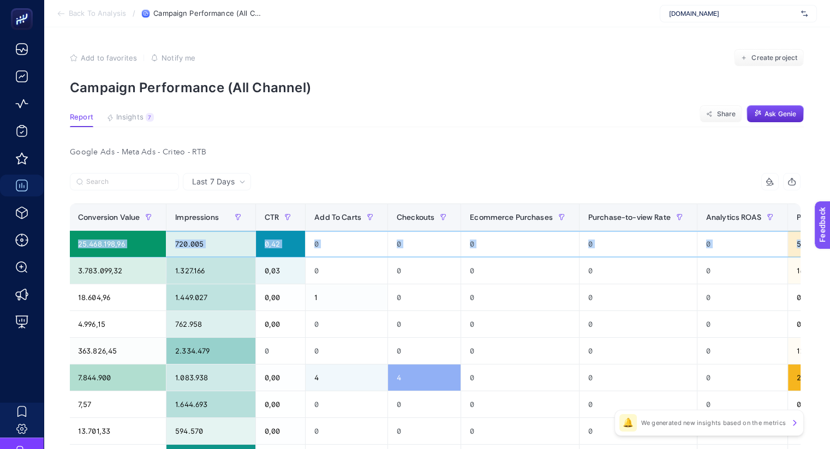
scroll to position [0, 714]
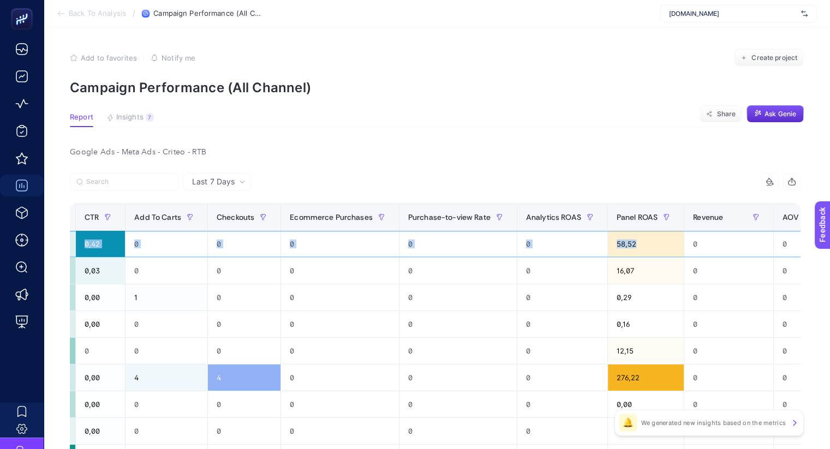
drag, startPoint x: 532, startPoint y: 241, endPoint x: 667, endPoint y: 245, distance: 134.8
click at [667, 245] on tr "tr|mm|rt|sea-search-text-ad|performance|nsp|rt_search_brand_nsp_na_pure-exact|n…" at bounding box center [111, 244] width 1508 height 27
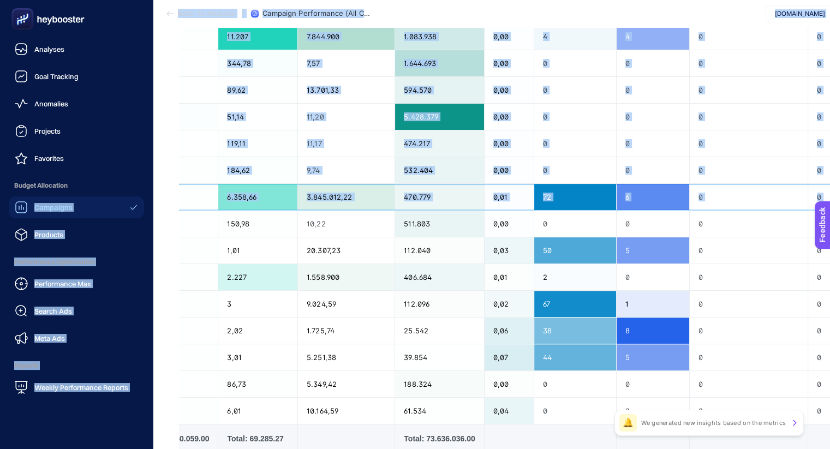
scroll to position [0, 0]
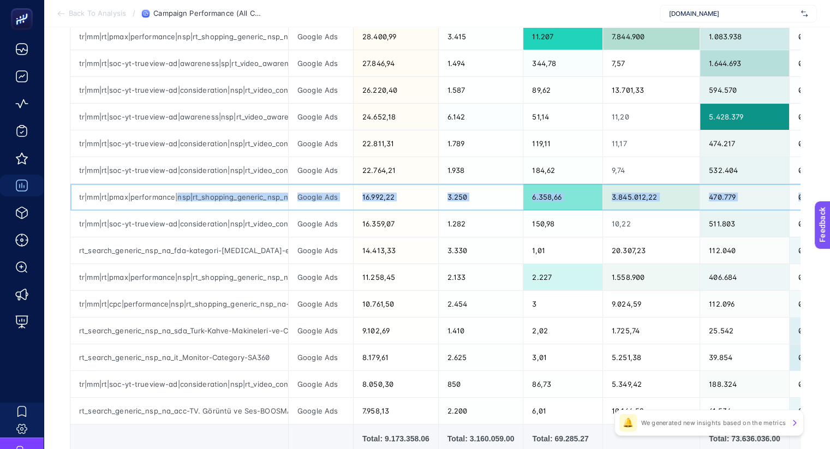
drag, startPoint x: 541, startPoint y: 200, endPoint x: 177, endPoint y: 192, distance: 363.9
click at [177, 192] on tr "tr|mm|rt|pmax|performance|nsp|rt_shopping_generic_nsp_na_pmax-local|na|d2c|AOP|…" at bounding box center [824, 197] width 1508 height 27
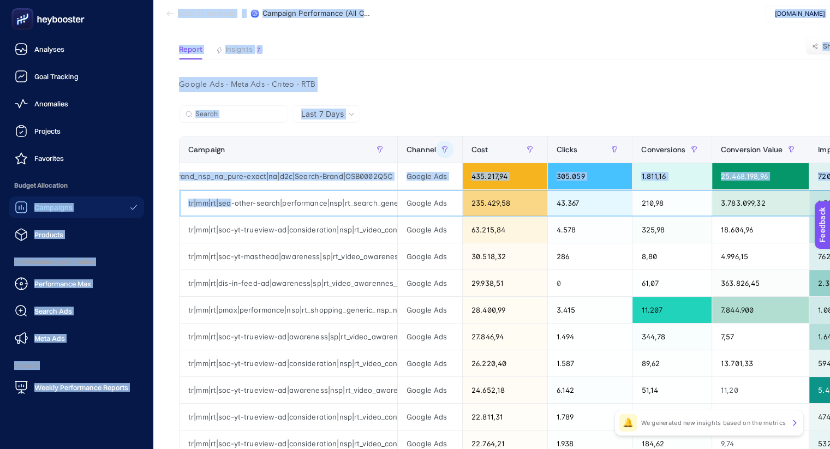
drag, startPoint x: 120, startPoint y: 200, endPoint x: 17, endPoint y: 202, distance: 103.1
click at [17, 202] on div "Analyses Goal Tracking Anomalies Projects Favorites Budget Allocation Campaigns…" at bounding box center [415, 386] width 830 height 908
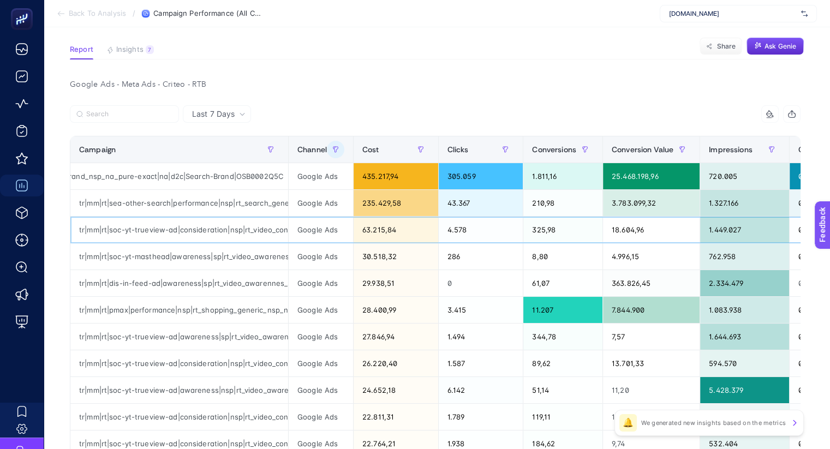
click at [123, 225] on div "tr|mm|rt|soc-yt-trueview-ad|consideration|nsp|rt_video_consideration_nsp_na_you…" at bounding box center [179, 230] width 218 height 26
drag, startPoint x: 117, startPoint y: 230, endPoint x: 307, endPoint y: 245, distance: 190.5
click at [322, 231] on tr "tr|mm|rt|soc-yt-trueview-ad|consideration|nsp|rt_video_consideration_nsp_na_you…" at bounding box center [824, 230] width 1508 height 27
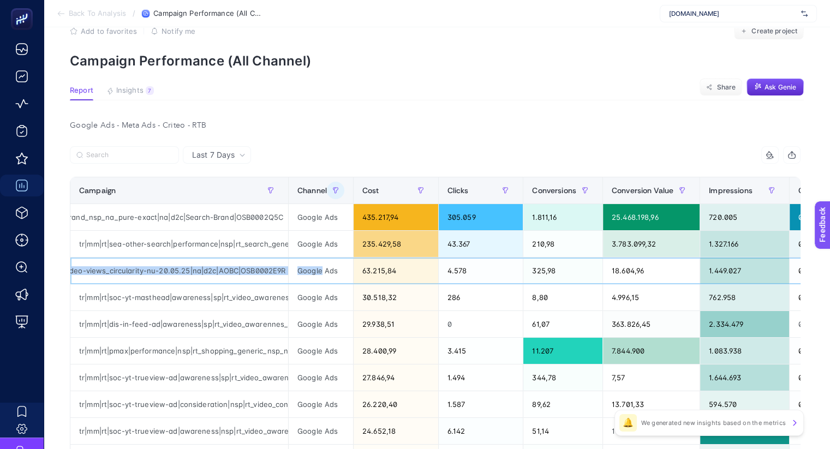
scroll to position [0, 0]
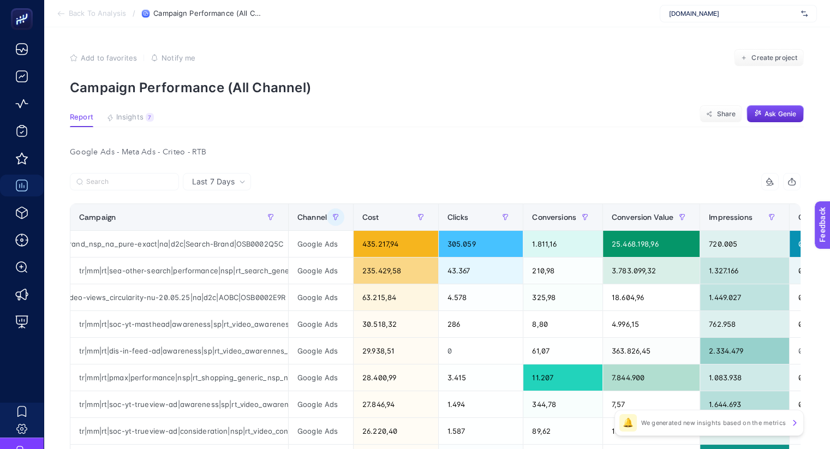
click at [299, 178] on div at bounding box center [253, 185] width 366 height 24
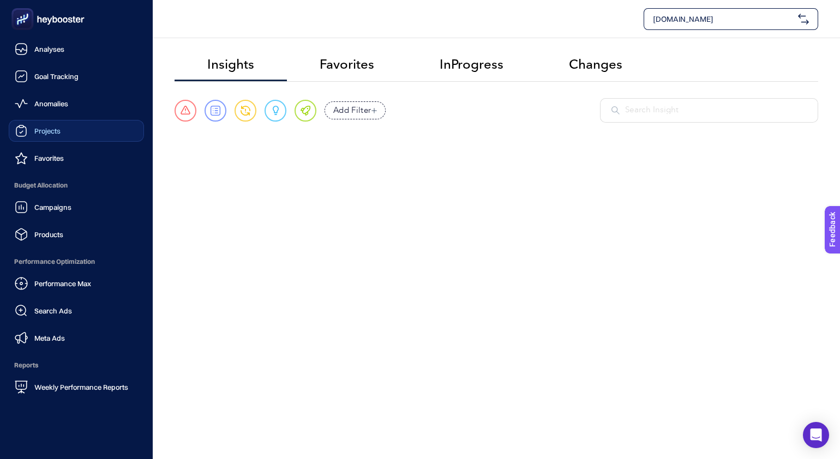
click at [53, 128] on span "Projects" at bounding box center [47, 131] width 26 height 9
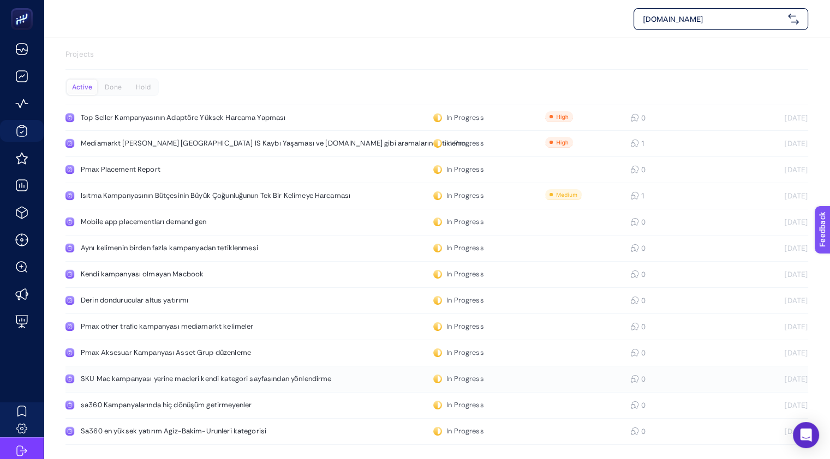
click at [156, 379] on div "SKU Mac kampanyası yerine macleri kendi kategori sayfasından yönlendirme" at bounding box center [207, 379] width 252 height 9
click at [162, 275] on div "Kendi kampanyası olmayan Macbook" at bounding box center [207, 274] width 252 height 9
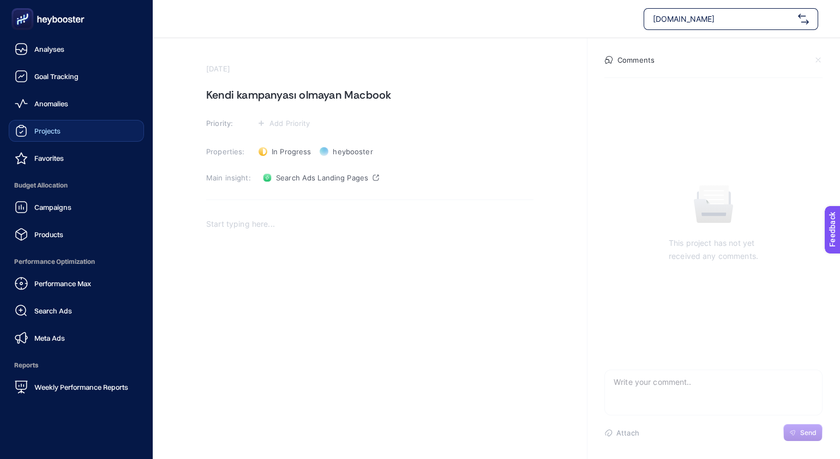
click at [56, 120] on link "Projects" at bounding box center [76, 131] width 135 height 22
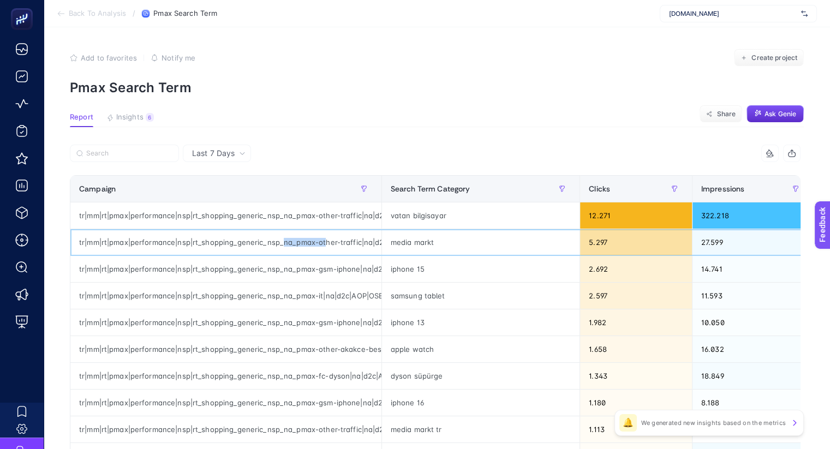
drag, startPoint x: 284, startPoint y: 243, endPoint x: 325, endPoint y: 245, distance: 40.9
click at [325, 245] on div "tr|mm|rt|pmax|performance|nsp|rt_shopping_generic_nsp_na_pmax-other-traffic|na|…" at bounding box center [225, 242] width 311 height 26
drag, startPoint x: 79, startPoint y: 240, endPoint x: 456, endPoint y: 248, distance: 377.6
click at [456, 248] on tr "tr|mm|rt|pmax|performance|nsp|rt_shopping_generic_nsp_na_pmax-other-traffic|na|…" at bounding box center [843, 242] width 1547 height 27
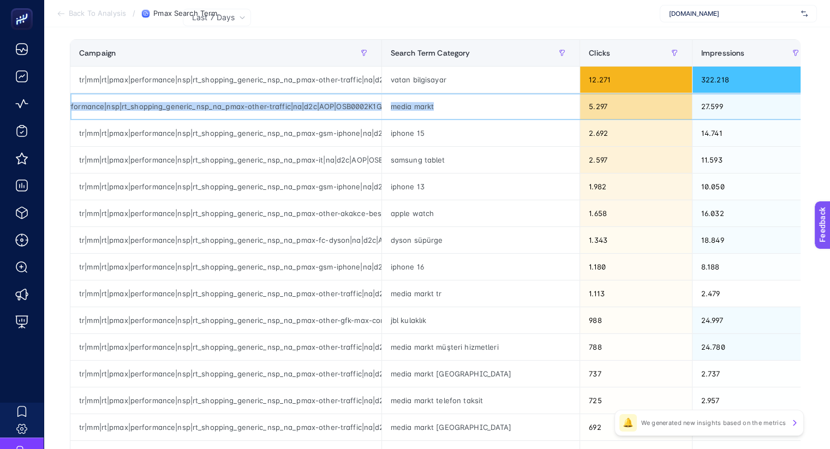
scroll to position [0, 0]
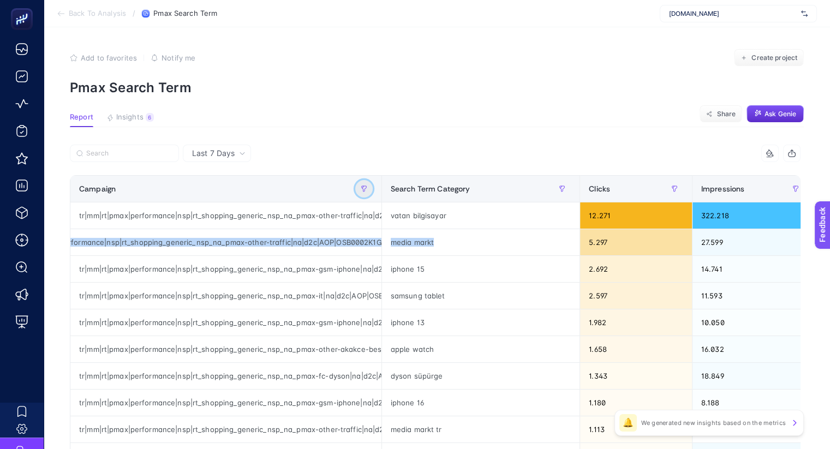
click at [367, 188] on icon "button" at bounding box center [364, 188] width 7 height 7
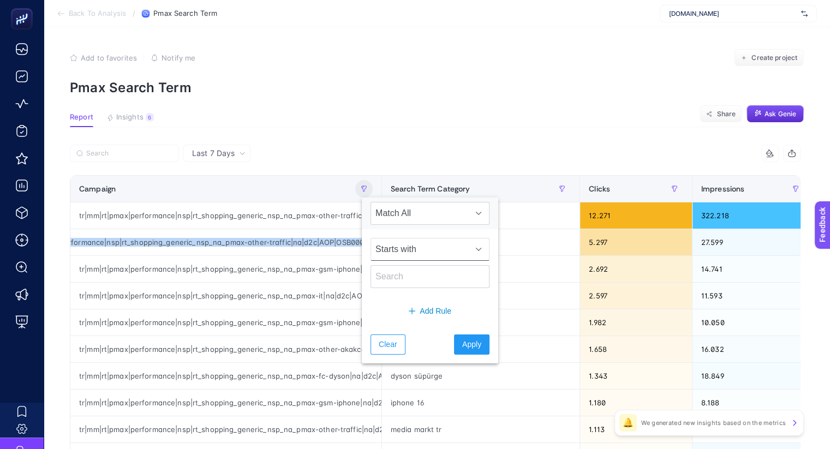
click at [409, 250] on span "Starts with" at bounding box center [419, 249] width 97 height 22
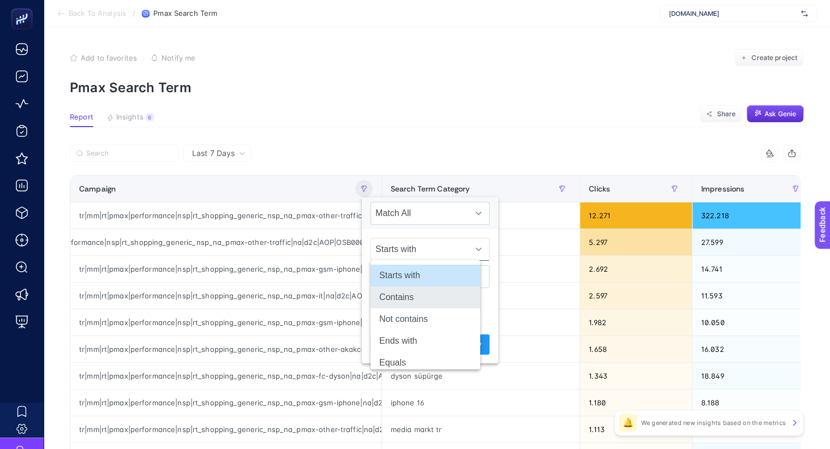
click at [414, 292] on li "Contains" at bounding box center [425, 297] width 110 height 22
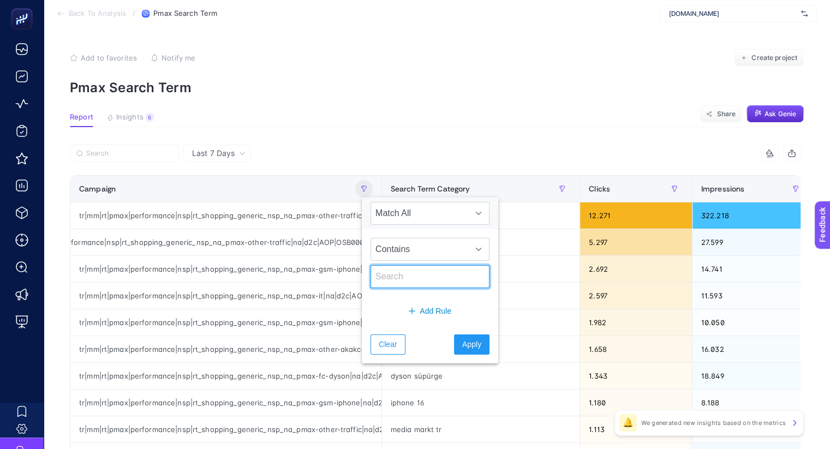
click at [414, 275] on input "text" at bounding box center [429, 276] width 119 height 23
type input "traffic"
click at [462, 343] on span "Apply" at bounding box center [471, 344] width 19 height 11
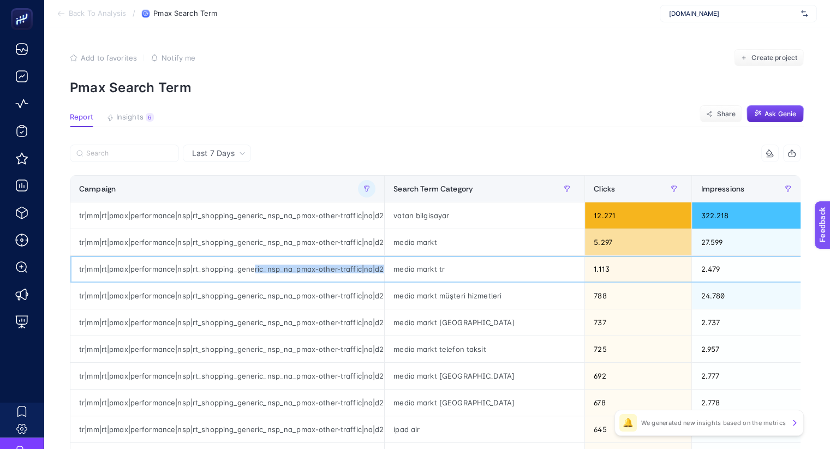
scroll to position [0, 69]
drag, startPoint x: 247, startPoint y: 272, endPoint x: 276, endPoint y: 291, distance: 34.6
click at [312, 278] on div "tr|mm|rt|pmax|performance|nsp|rt_shopping_generic_nsp_na_pmax-other-traffic|na|…" at bounding box center [227, 269] width 314 height 26
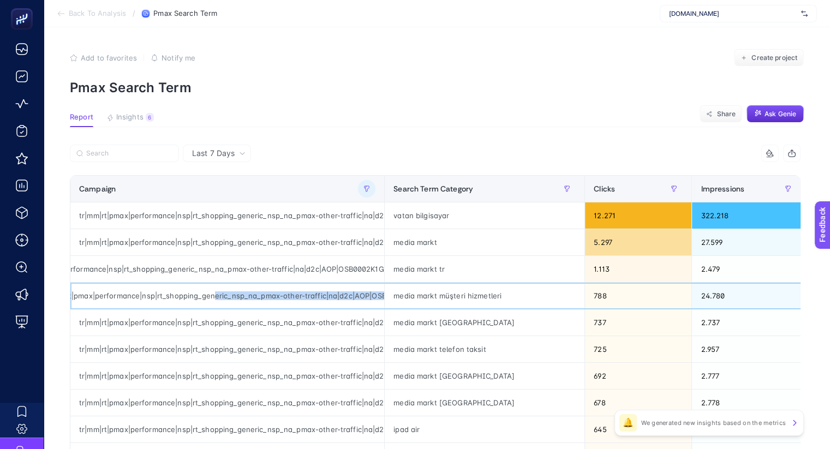
scroll to position [0, 68]
drag, startPoint x: 241, startPoint y: 295, endPoint x: 365, endPoint y: 299, distance: 124.4
click at [371, 297] on div "tr|mm|rt|pmax|performance|nsp|rt_shopping_generic_nsp_na_pmax-other-traffic|na|…" at bounding box center [227, 296] width 314 height 26
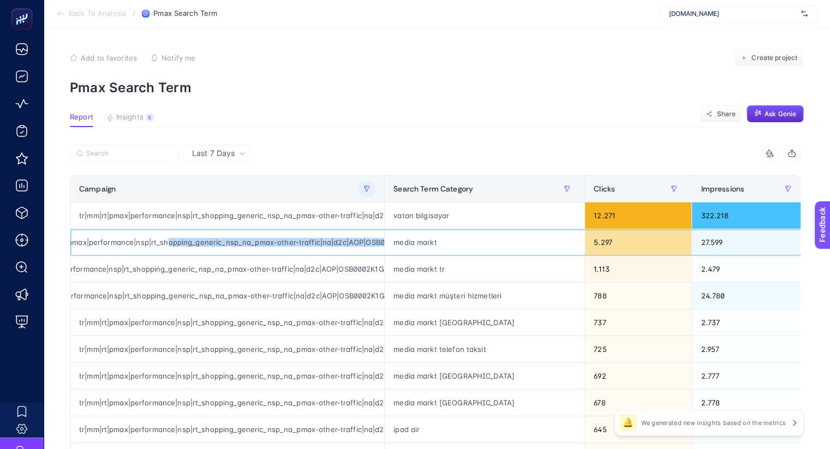
scroll to position [0, 69]
drag, startPoint x: 200, startPoint y: 243, endPoint x: 379, endPoint y: 242, distance: 178.9
click at [379, 242] on div "tr|mm|rt|pmax|performance|nsp|rt_shopping_generic_nsp_na_pmax-other-traffic|na|…" at bounding box center [227, 242] width 314 height 26
drag, startPoint x: 444, startPoint y: 239, endPoint x: 400, endPoint y: 241, distance: 43.7
click at [400, 241] on div "media markt" at bounding box center [485, 242] width 200 height 26
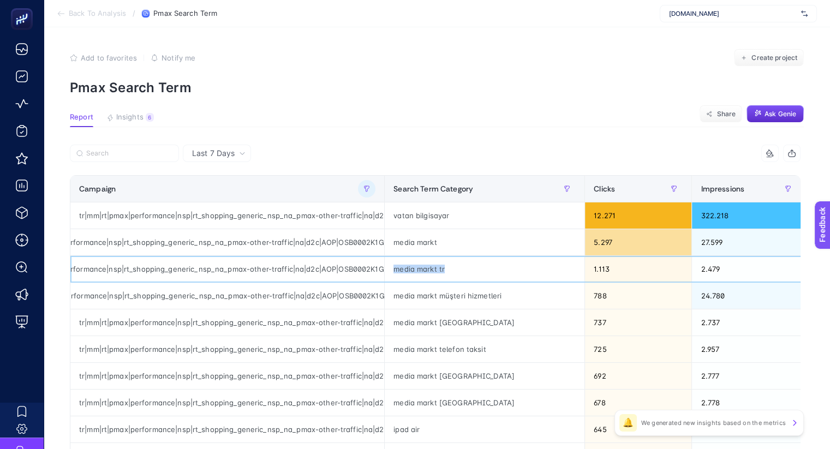
drag, startPoint x: 450, startPoint y: 267, endPoint x: 383, endPoint y: 267, distance: 66.6
click at [385, 267] on div "media markt tr" at bounding box center [485, 269] width 200 height 26
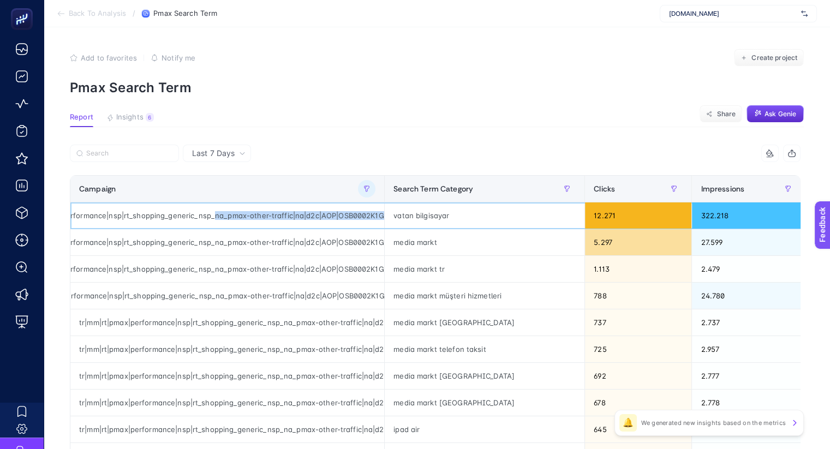
drag, startPoint x: 275, startPoint y: 215, endPoint x: 381, endPoint y: 215, distance: 105.8
click at [381, 215] on div "tr|mm|rt|pmax|performance|nsp|rt_shopping_generic_nsp_na_pmax-other-traffic|na|…" at bounding box center [227, 215] width 314 height 26
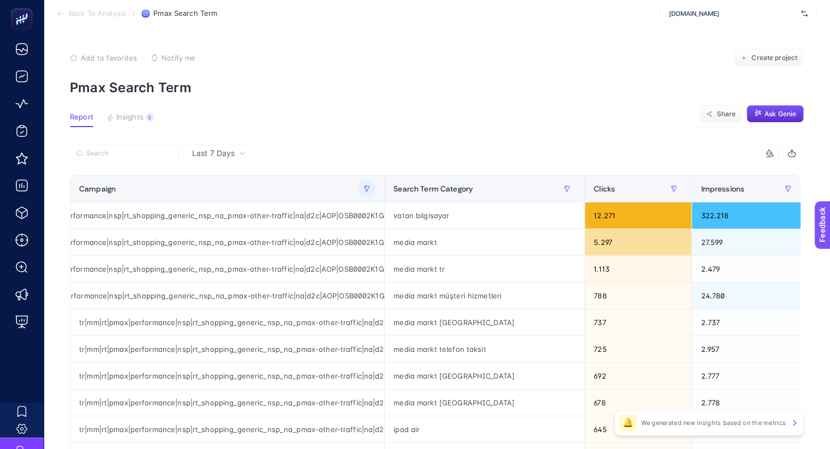
click at [385, 112] on article "Add to favorites false Notify me Create project Pmax Search Term Report Insight…" at bounding box center [437, 453] width 786 height 853
